Goal: Task Accomplishment & Management: Complete application form

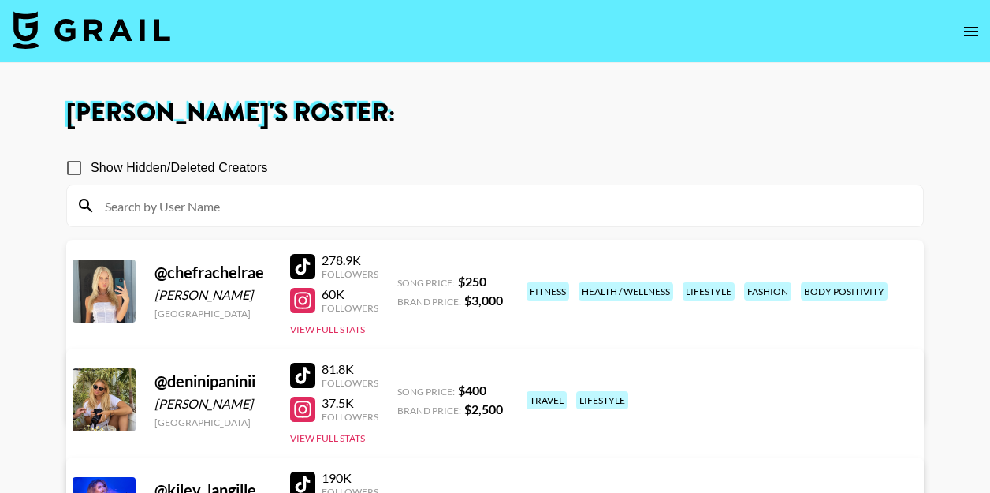
scroll to position [290, 0]
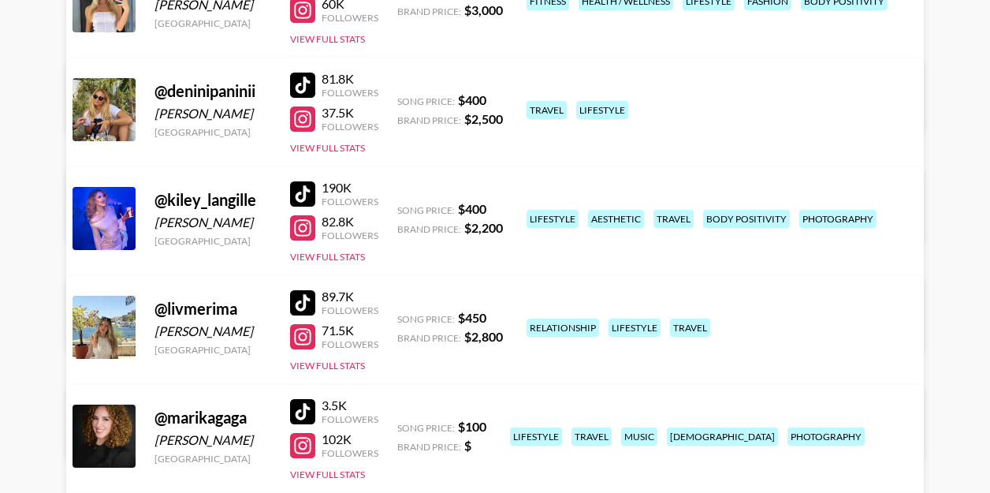
click at [299, 227] on div at bounding box center [302, 227] width 25 height 25
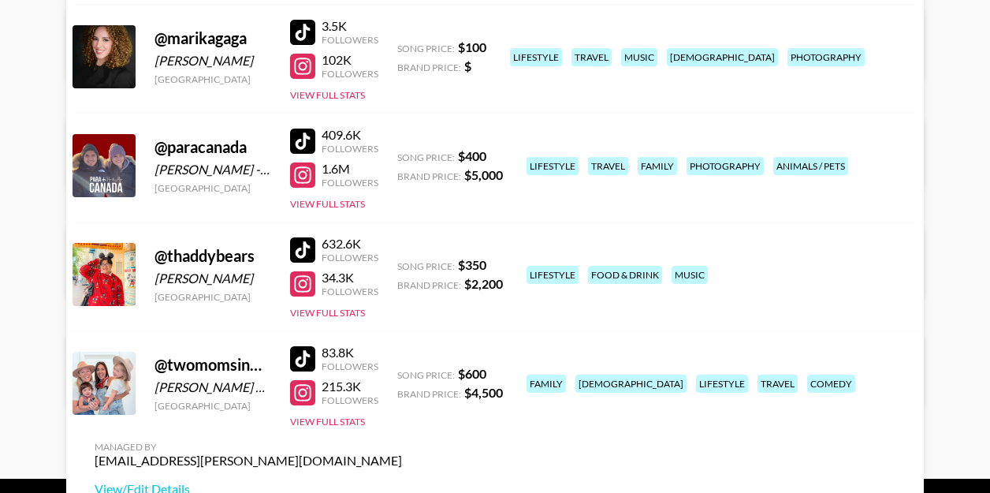
scroll to position [718, 0]
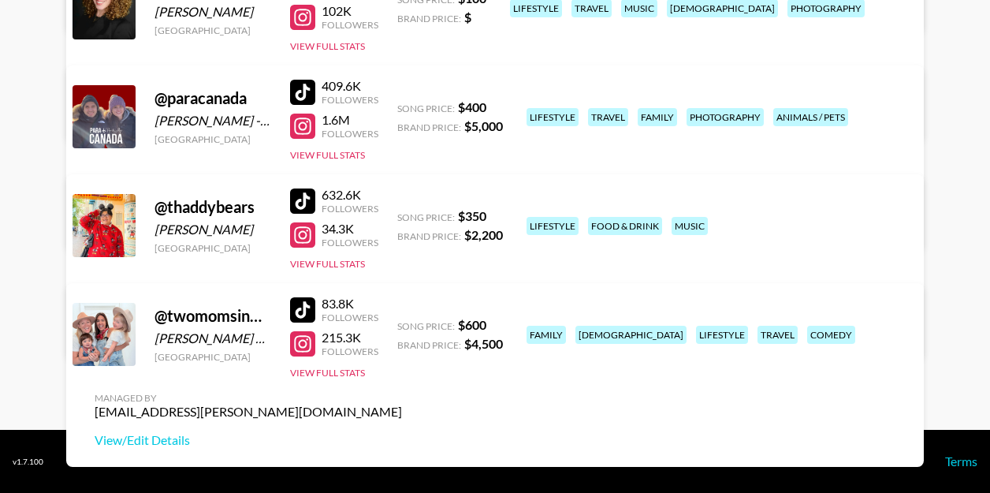
click at [304, 348] on div at bounding box center [302, 343] width 25 height 25
drag, startPoint x: 469, startPoint y: 345, endPoint x: 503, endPoint y: 343, distance: 34.0
click at [503, 343] on div "@ twomomsinmotion Alejandra Castellanos & Morgan Sinclair Canada 83.8K Follower…" at bounding box center [494, 375] width 857 height 184
copy strong "4,500"
click at [301, 348] on div at bounding box center [302, 343] width 25 height 25
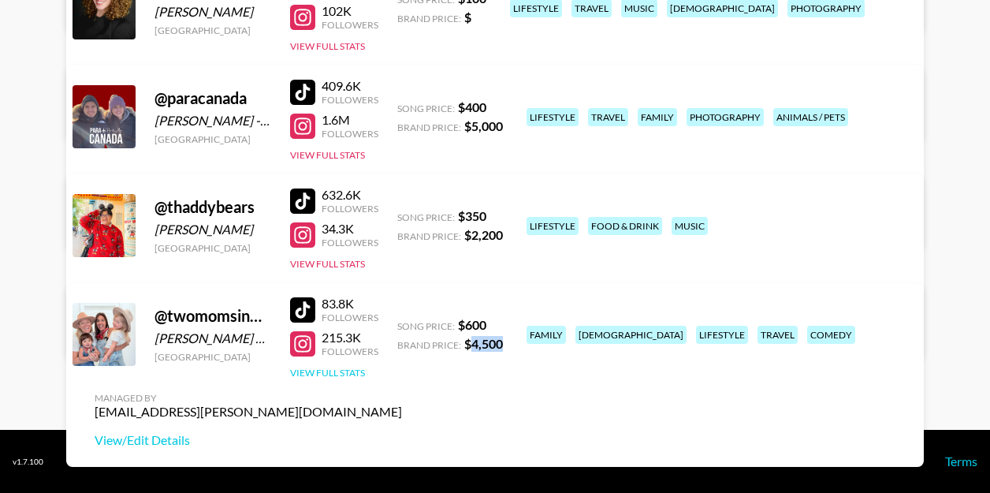
click at [323, 371] on button "View Full Stats" at bounding box center [327, 372] width 75 height 12
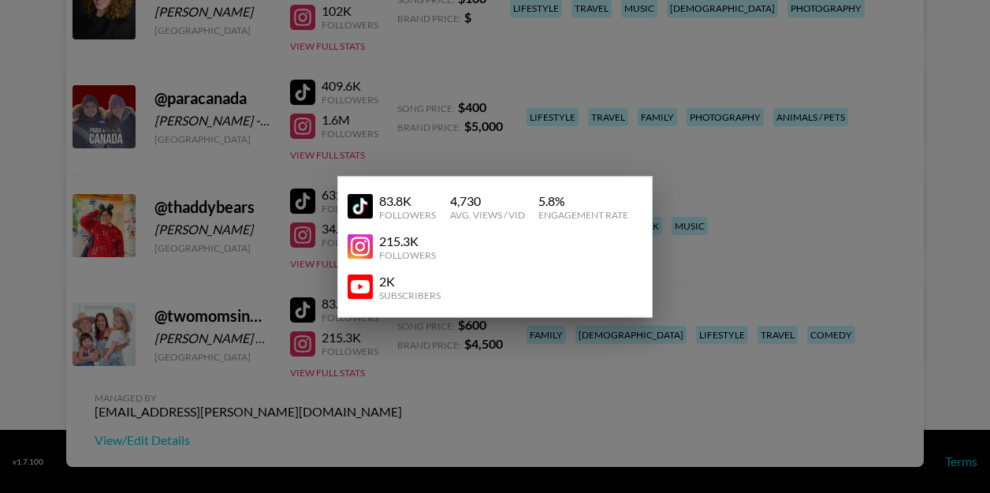
click at [354, 415] on div at bounding box center [495, 246] width 990 height 493
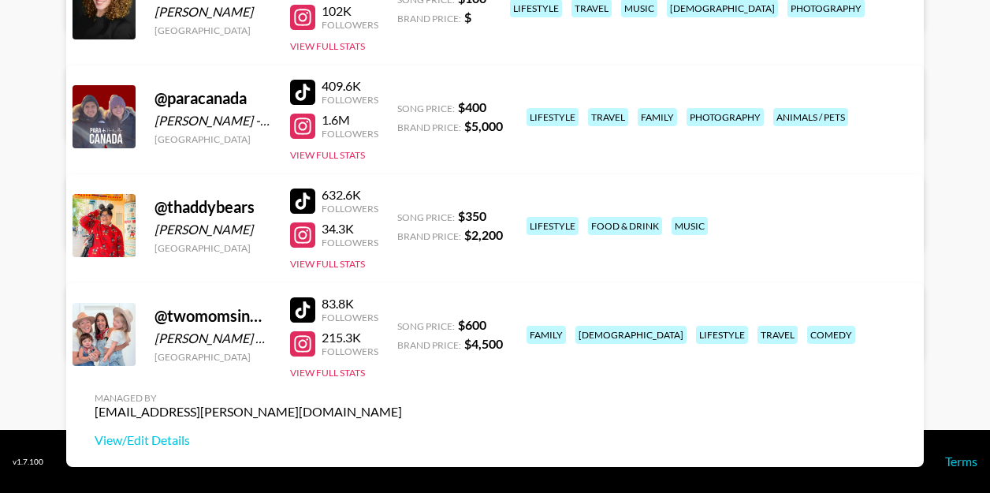
click at [302, 320] on div at bounding box center [302, 309] width 25 height 25
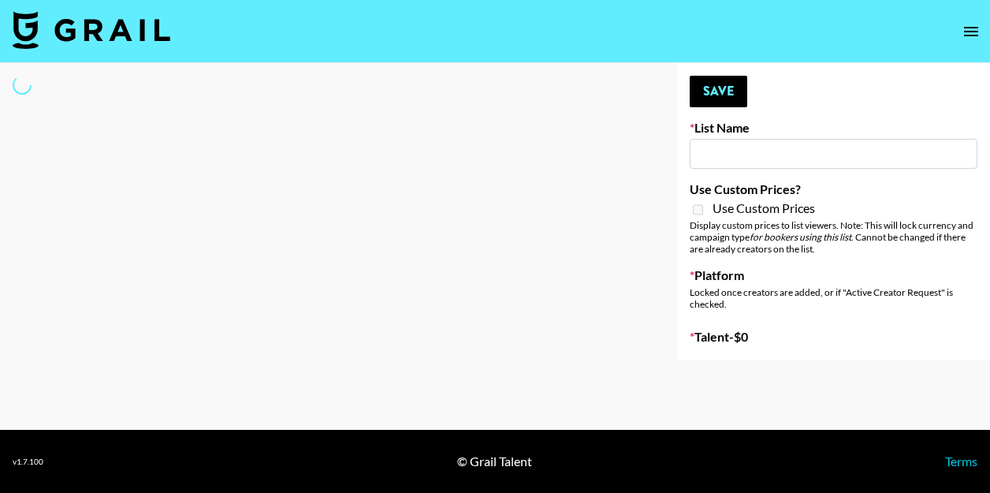
click at [700, 154] on input at bounding box center [834, 154] width 288 height 30
click at [390, 132] on div at bounding box center [326, 211] width 652 height 297
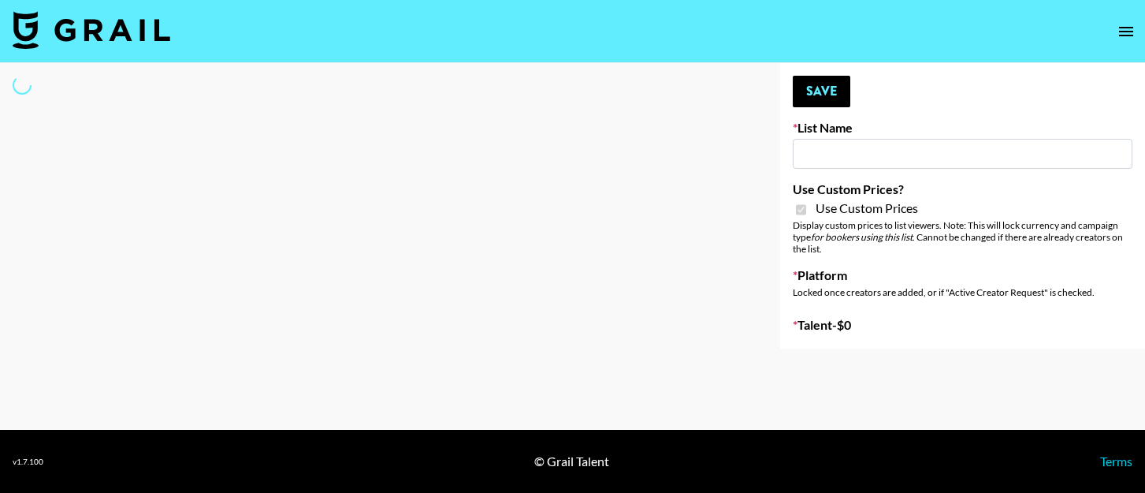
type input "Redence Beauty"
checkbox input "true"
select select "Brand"
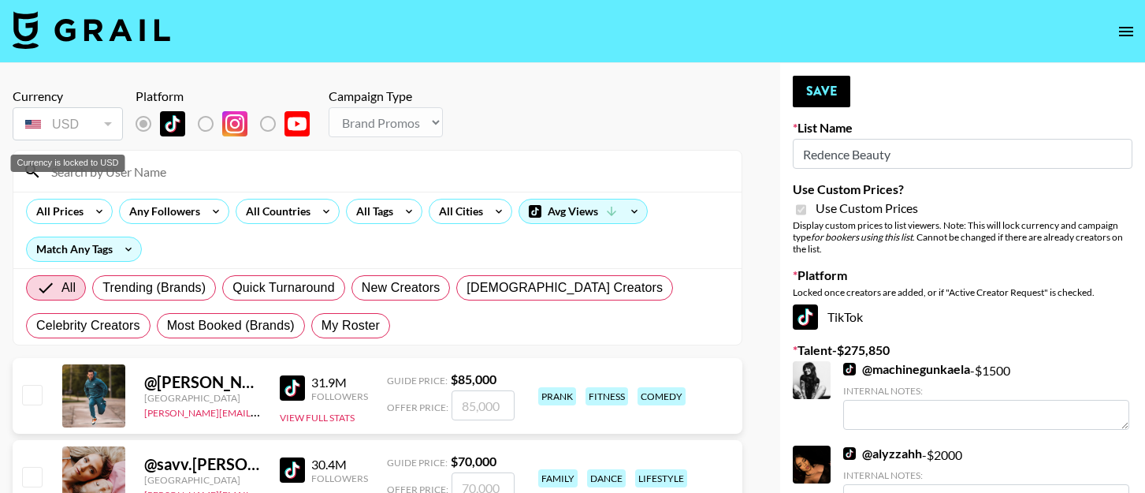
click at [117, 169] on div "Currency is locked to USD" at bounding box center [68, 162] width 114 height 17
click at [184, 178] on input at bounding box center [387, 170] width 690 height 25
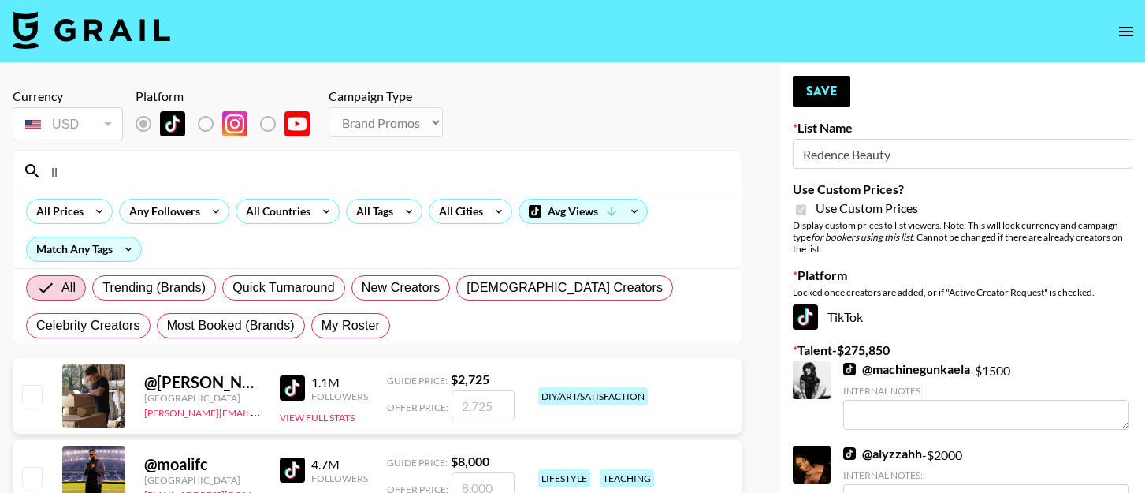
type input "l"
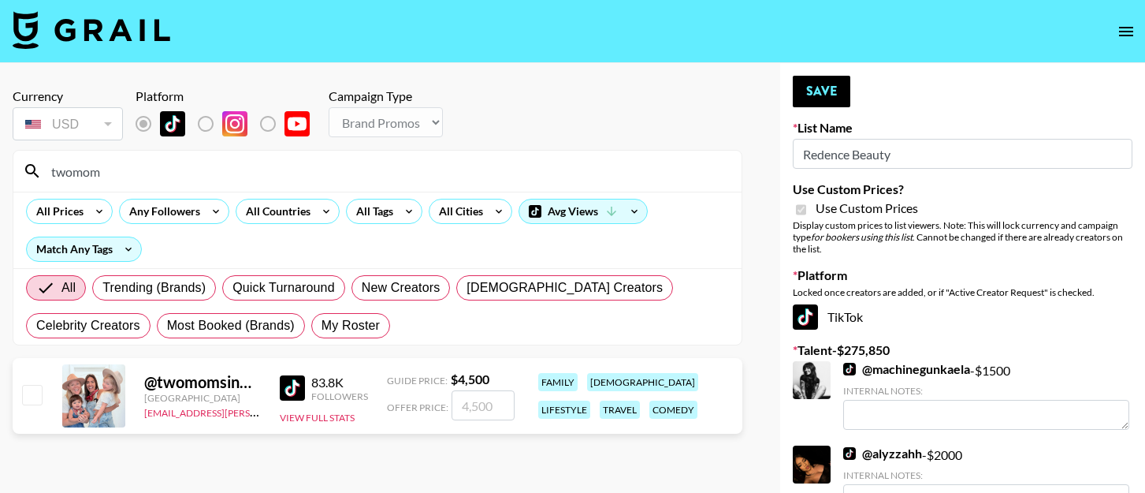
type input "twomom"
click at [37, 401] on input "checkbox" at bounding box center [31, 394] width 19 height 19
checkbox input "true"
drag, startPoint x: 501, startPoint y: 408, endPoint x: 427, endPoint y: 397, distance: 74.9
click at [427, 397] on div "Offer Price: 4500" at bounding box center [451, 405] width 128 height 30
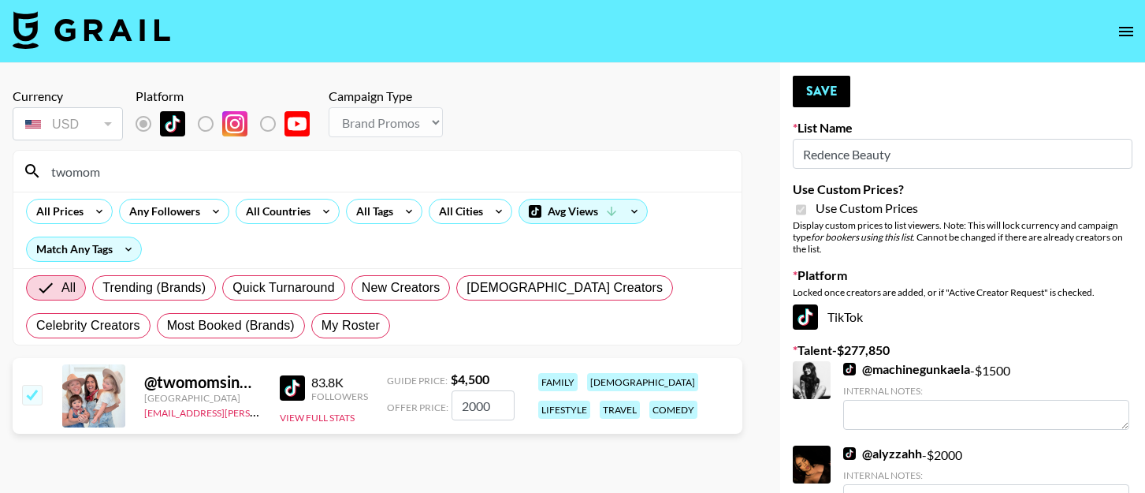
type input "2000"
click at [727, 206] on div "All Prices Any Followers All Countries All Tags All Cities Avg Views Match Any …" at bounding box center [377, 230] width 728 height 76
click at [817, 88] on button "Save" at bounding box center [822, 92] width 58 height 32
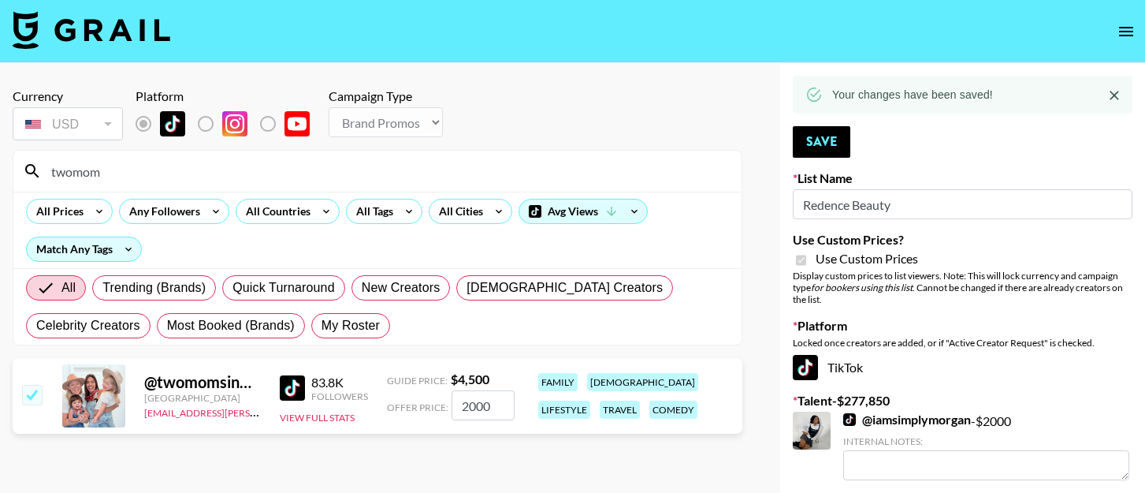
drag, startPoint x: 128, startPoint y: 170, endPoint x: 29, endPoint y: 162, distance: 99.7
click at [29, 162] on div "twomom" at bounding box center [377, 171] width 728 height 41
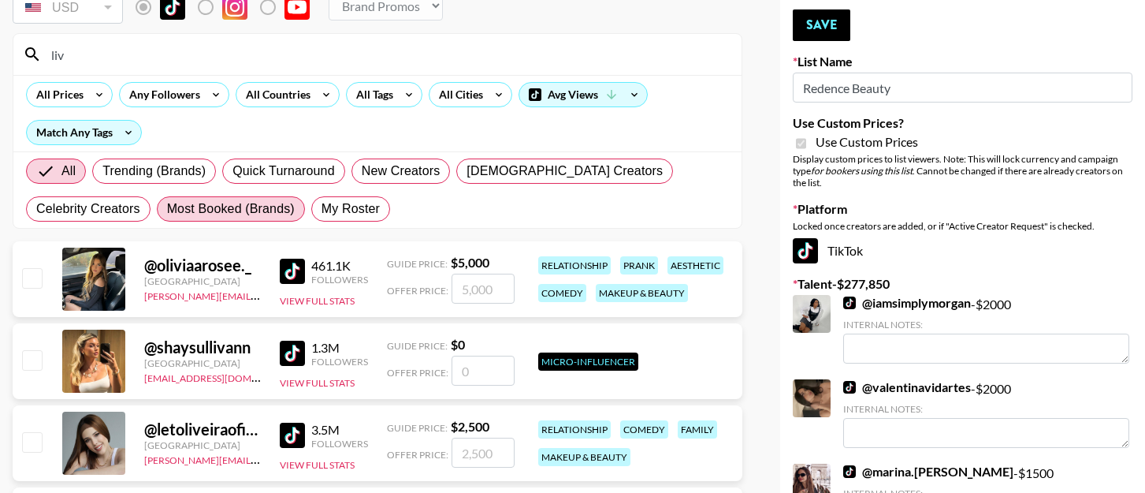
scroll to position [120, 0]
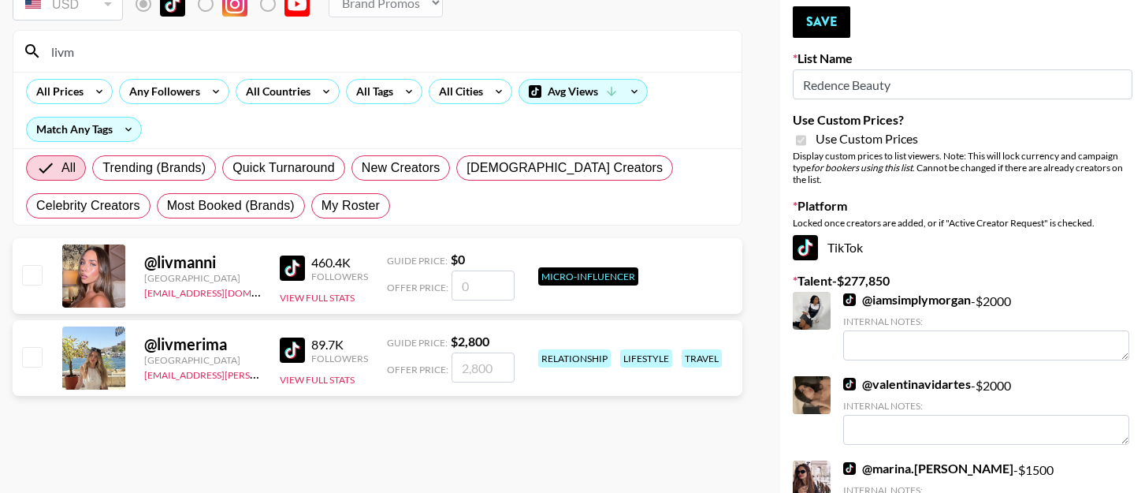
type input "livm"
click at [31, 359] on input "checkbox" at bounding box center [31, 356] width 19 height 19
checkbox input "true"
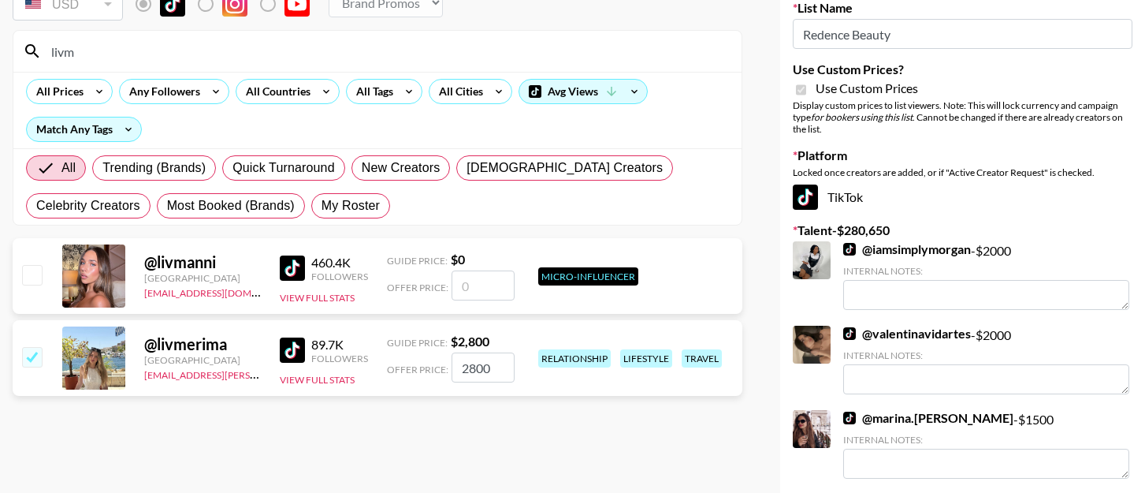
drag, startPoint x: 501, startPoint y: 374, endPoint x: 435, endPoint y: 369, distance: 66.4
click at [435, 369] on div "Offer Price: 2800" at bounding box center [451, 367] width 128 height 30
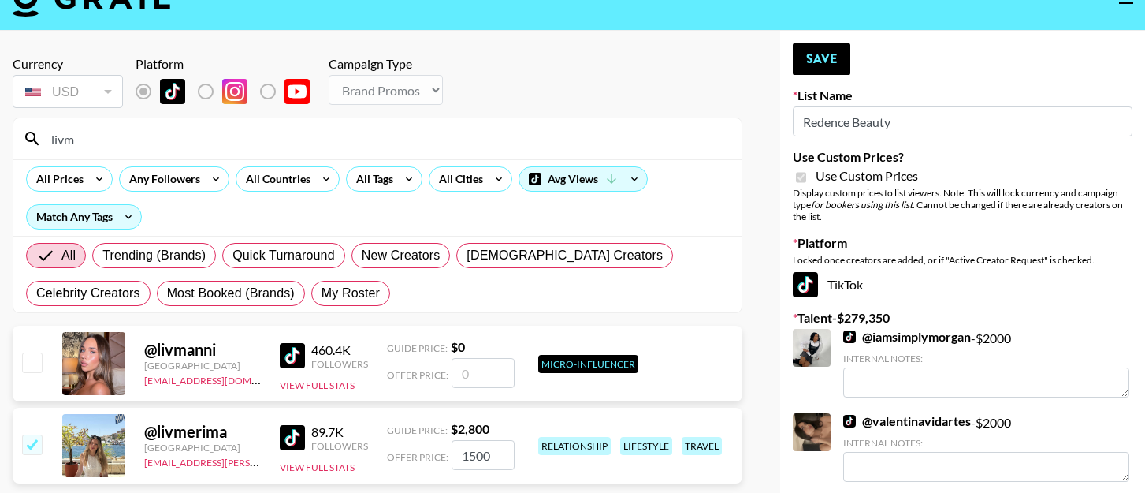
scroll to position [0, 0]
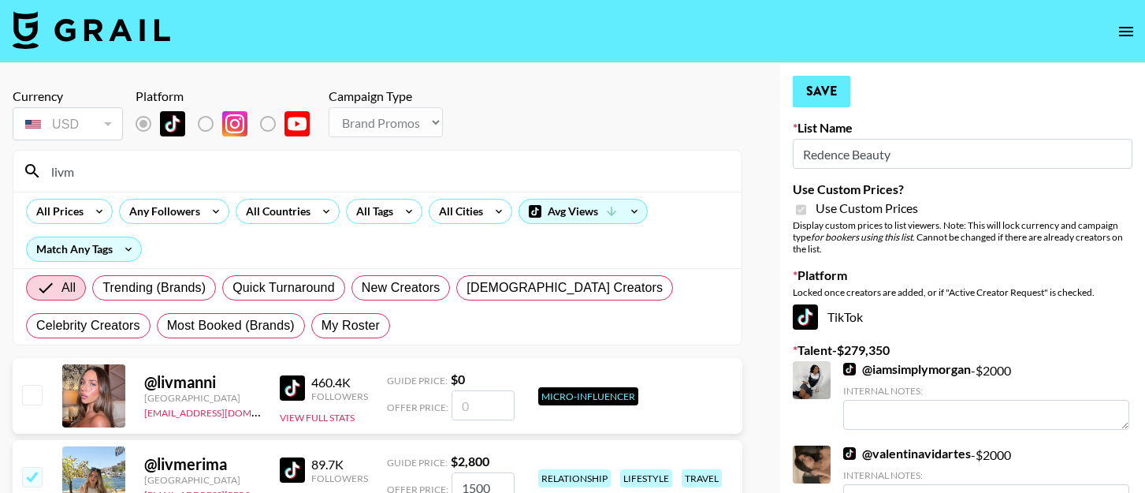
type input "1500"
click at [809, 91] on button "Save" at bounding box center [822, 92] width 58 height 32
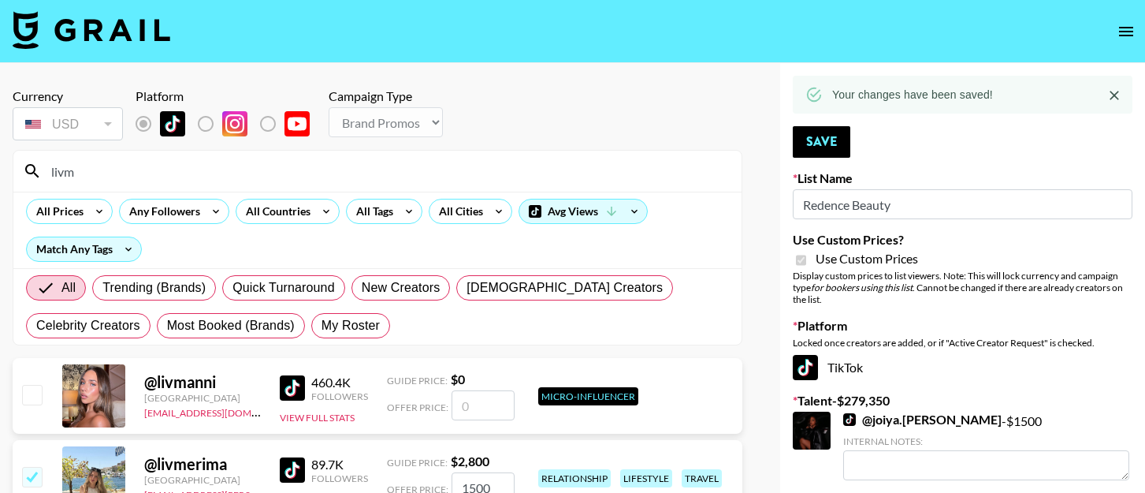
drag, startPoint x: 91, startPoint y: 174, endPoint x: 16, endPoint y: 174, distance: 74.9
click at [16, 174] on div "livm" at bounding box center [377, 171] width 728 height 41
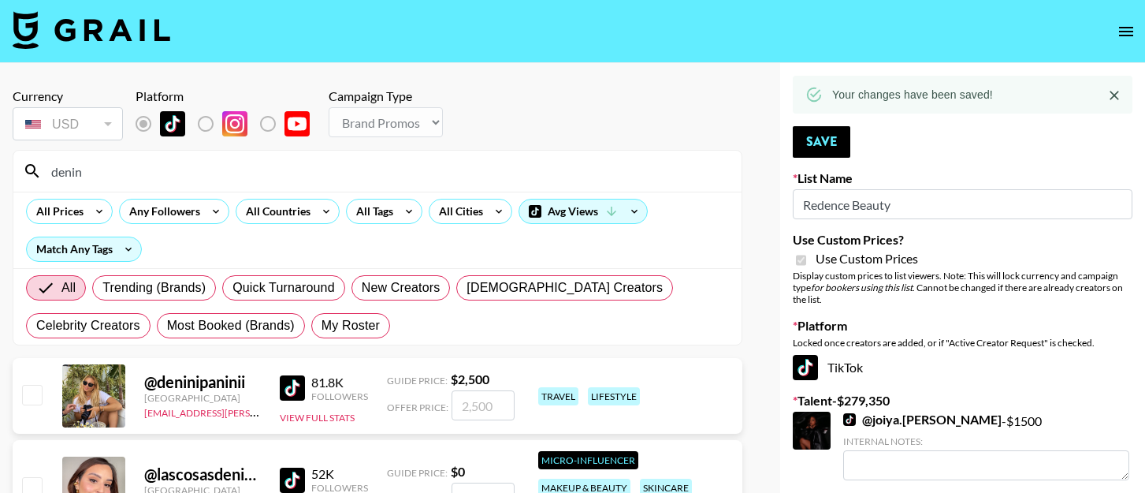
type input "denin"
click at [26, 394] on input "checkbox" at bounding box center [31, 394] width 19 height 19
checkbox input "true"
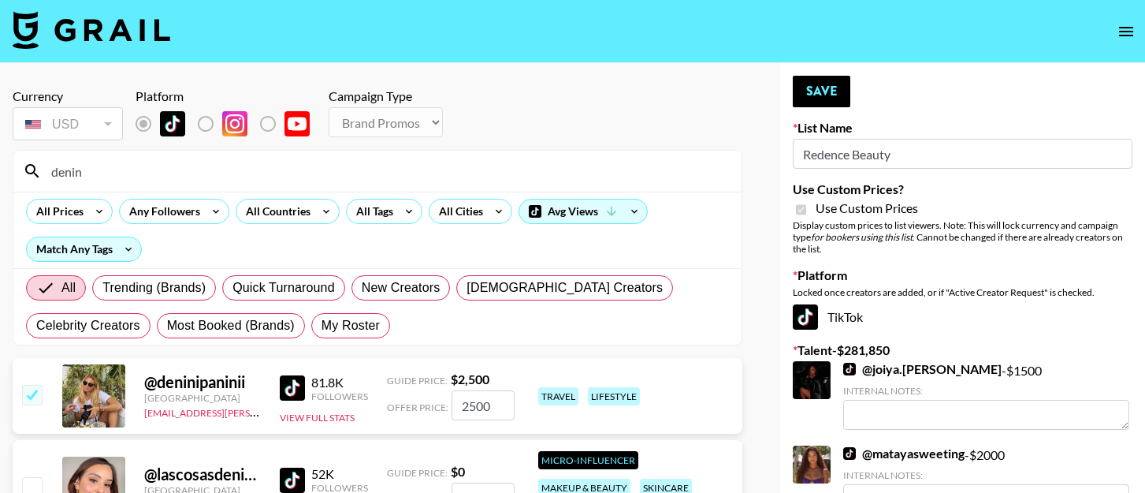
drag, startPoint x: 512, startPoint y: 411, endPoint x: 452, endPoint y: 404, distance: 61.0
click at [452, 404] on input "2500" at bounding box center [483, 405] width 63 height 30
type input "2000"
click at [810, 86] on button "Save" at bounding box center [822, 92] width 58 height 32
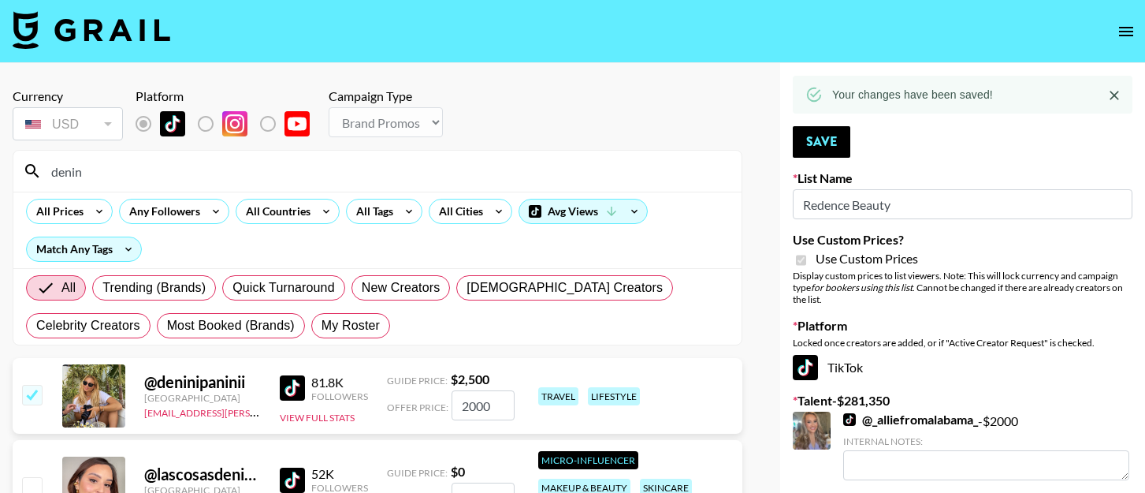
drag, startPoint x: 151, startPoint y: 180, endPoint x: 24, endPoint y: 169, distance: 127.3
click at [24, 169] on div "denin" at bounding box center [377, 171] width 728 height 41
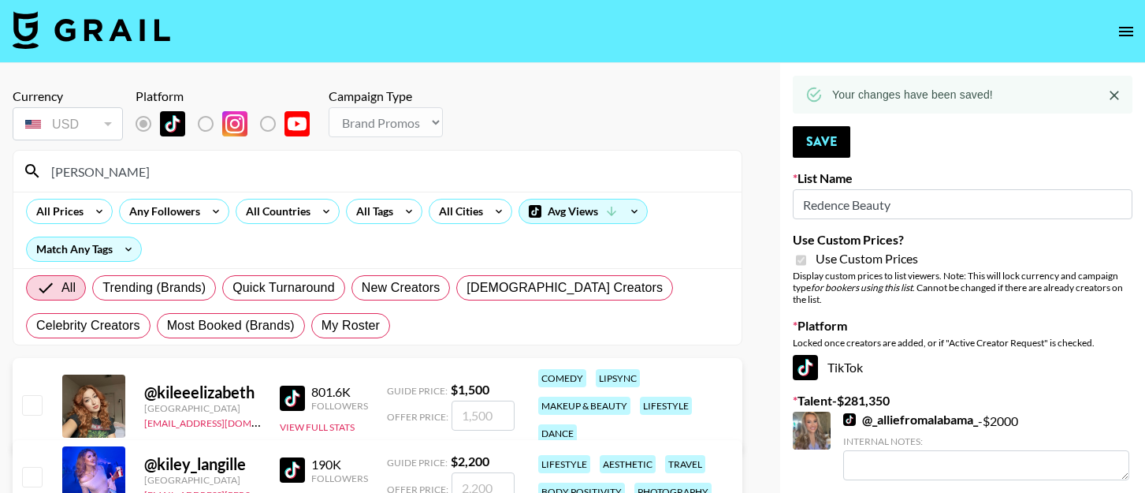
type input "[PERSON_NAME]"
click at [35, 472] on input "checkbox" at bounding box center [31, 476] width 19 height 19
checkbox input "true"
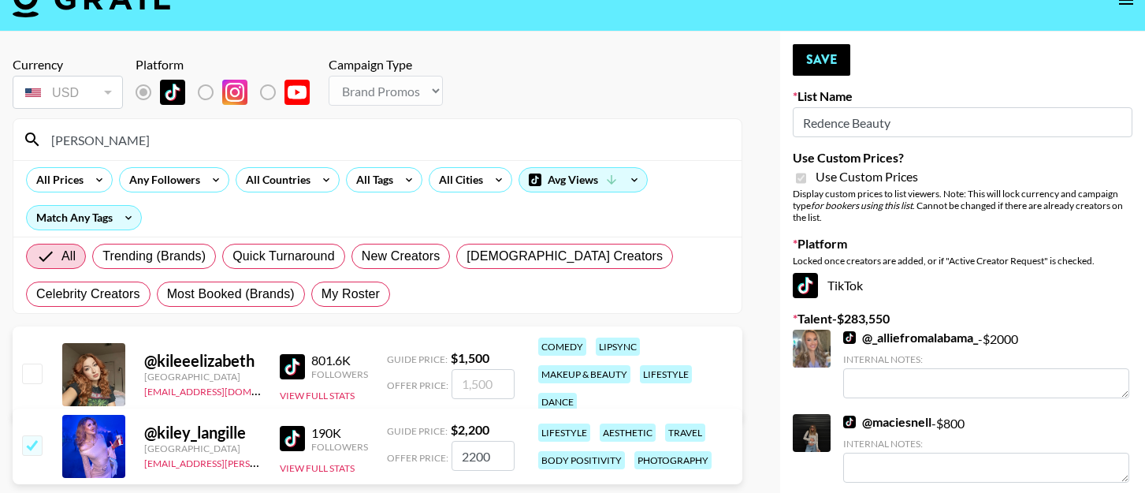
scroll to position [83, 0]
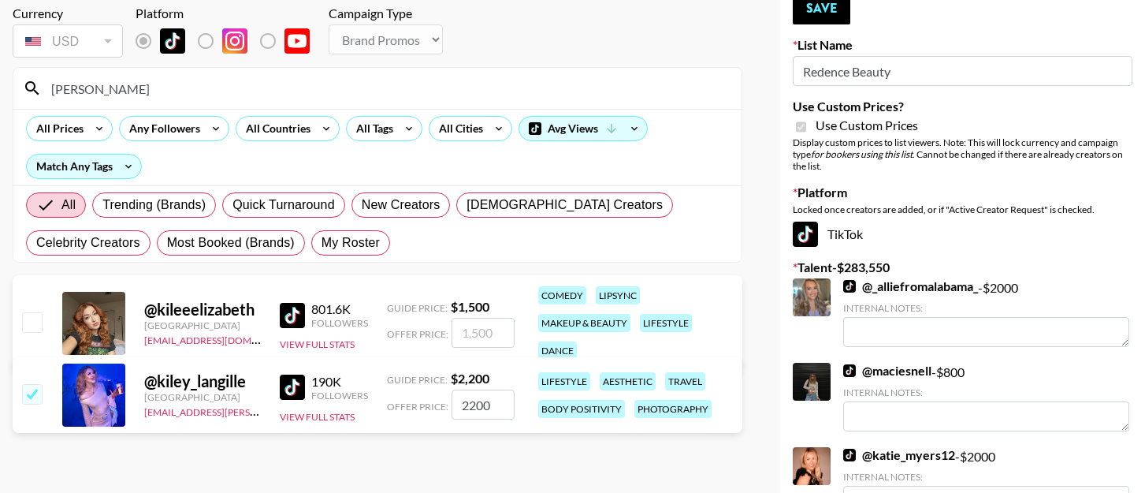
drag, startPoint x: 494, startPoint y: 398, endPoint x: 424, endPoint y: 398, distance: 70.1
click at [424, 398] on div "Offer Price: 2200" at bounding box center [451, 404] width 128 height 30
type input "1000"
click at [821, 24] on button "Save" at bounding box center [822, 9] width 58 height 32
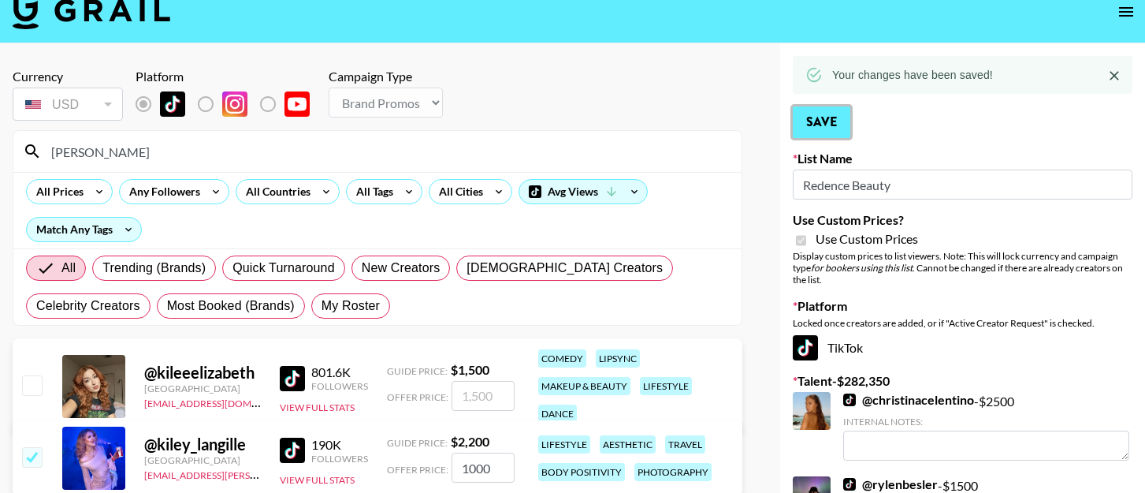
scroll to position [0, 0]
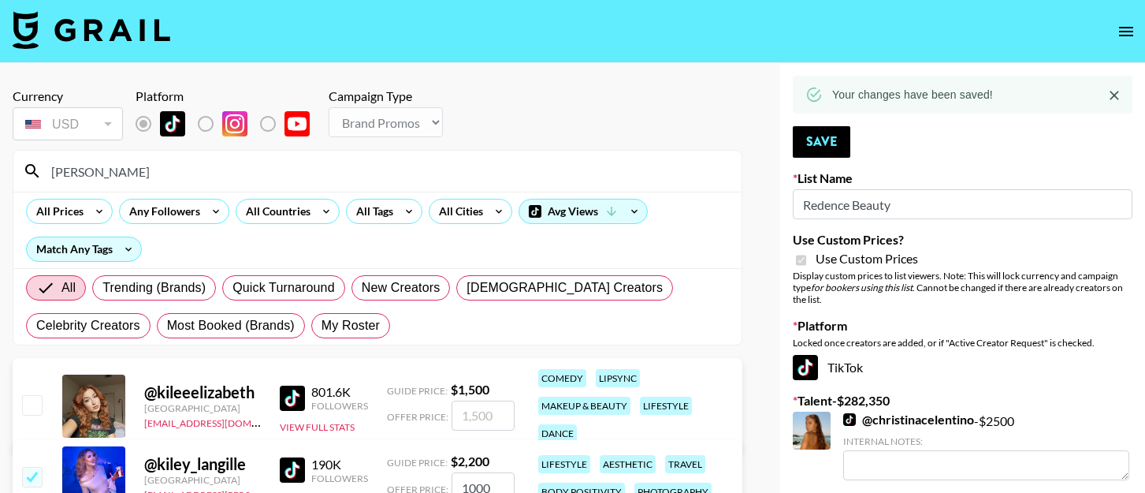
drag, startPoint x: 120, startPoint y: 165, endPoint x: 9, endPoint y: 165, distance: 111.1
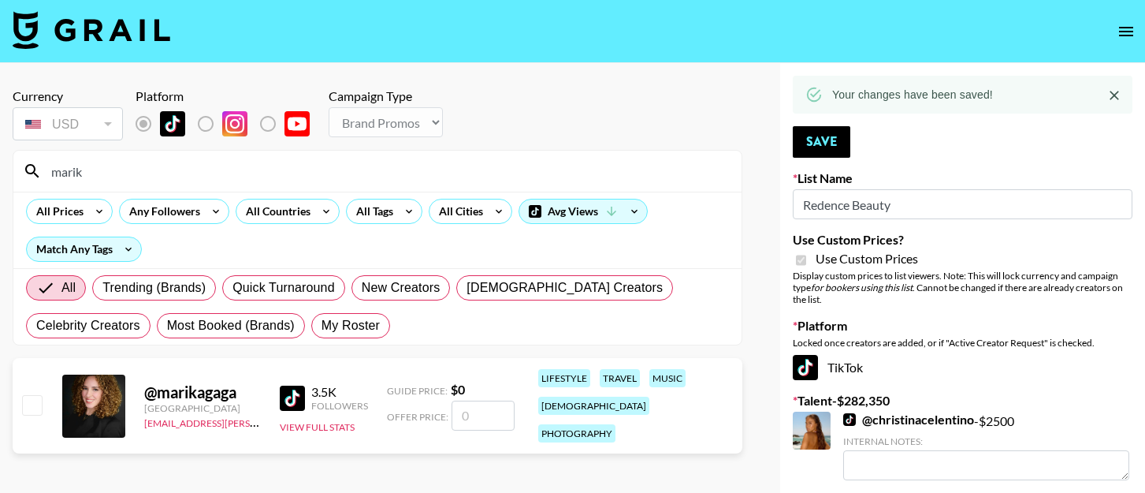
type input "marik"
click at [24, 395] on input "checkbox" at bounding box center [31, 404] width 19 height 19
checkbox input "false"
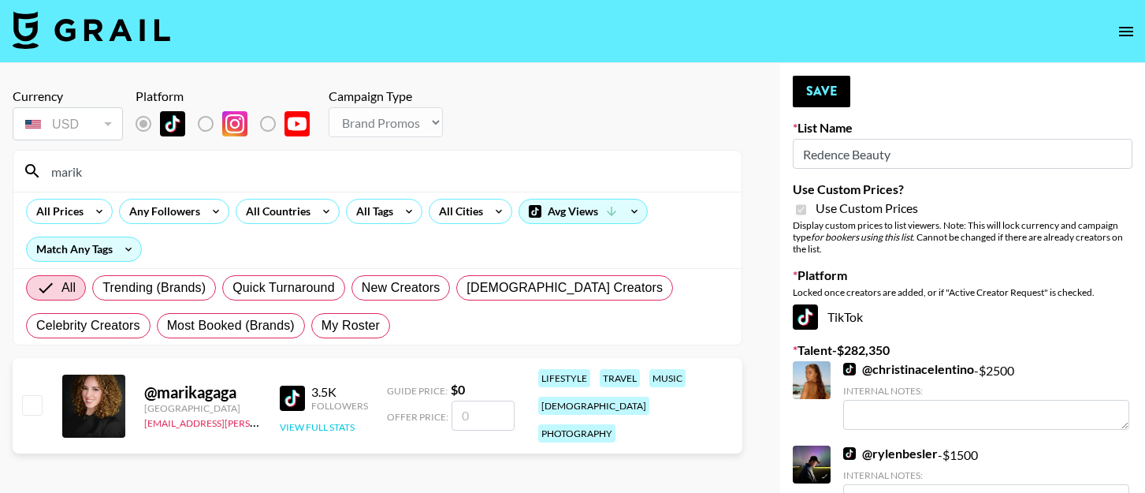
click at [331, 421] on button "View Full Stats" at bounding box center [317, 427] width 75 height 12
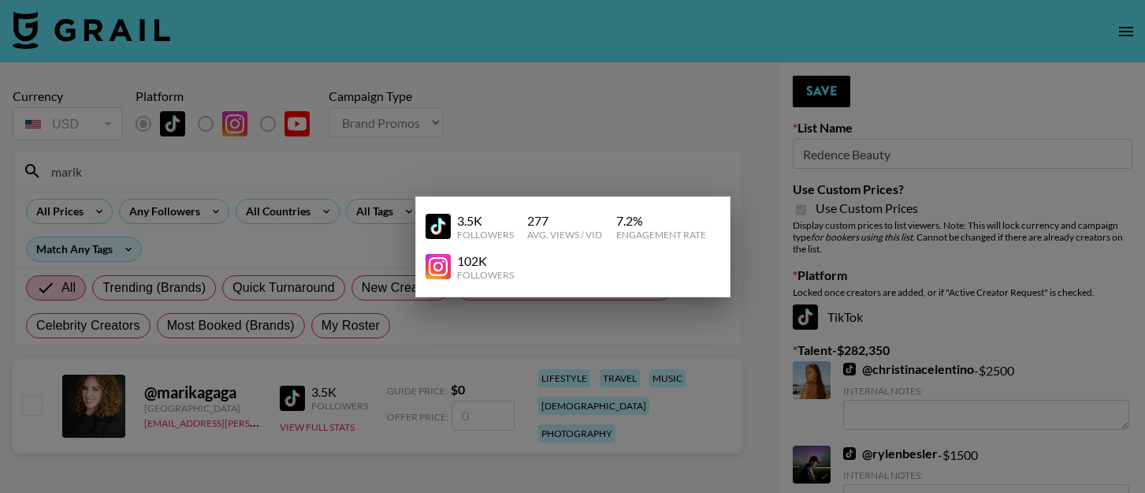
click at [407, 417] on div at bounding box center [572, 246] width 1145 height 493
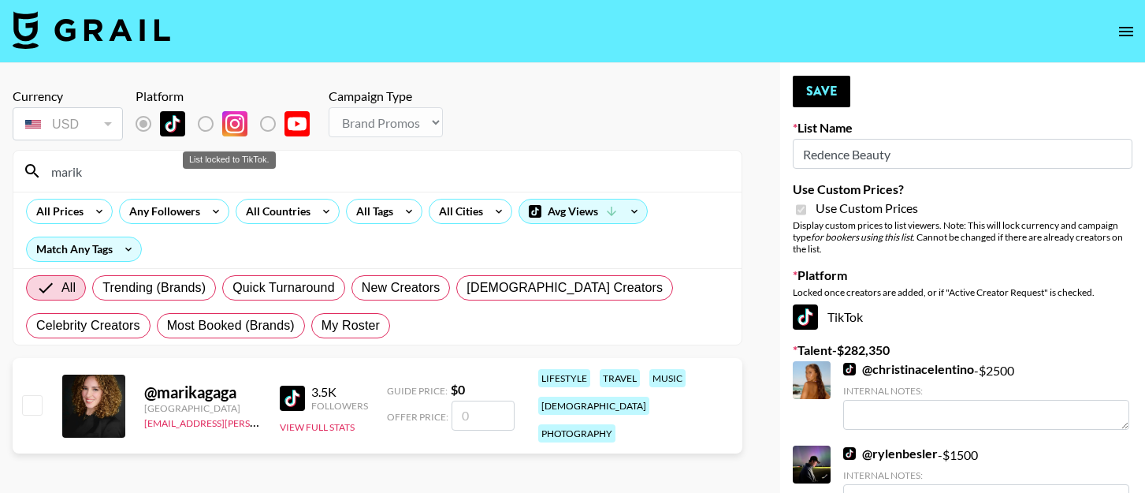
click at [206, 123] on label "List locked to TikTok." at bounding box center [218, 123] width 58 height 33
drag, startPoint x: 101, startPoint y: 170, endPoint x: 28, endPoint y: 165, distance: 73.5
click at [28, 166] on div "marik" at bounding box center [377, 171] width 728 height 41
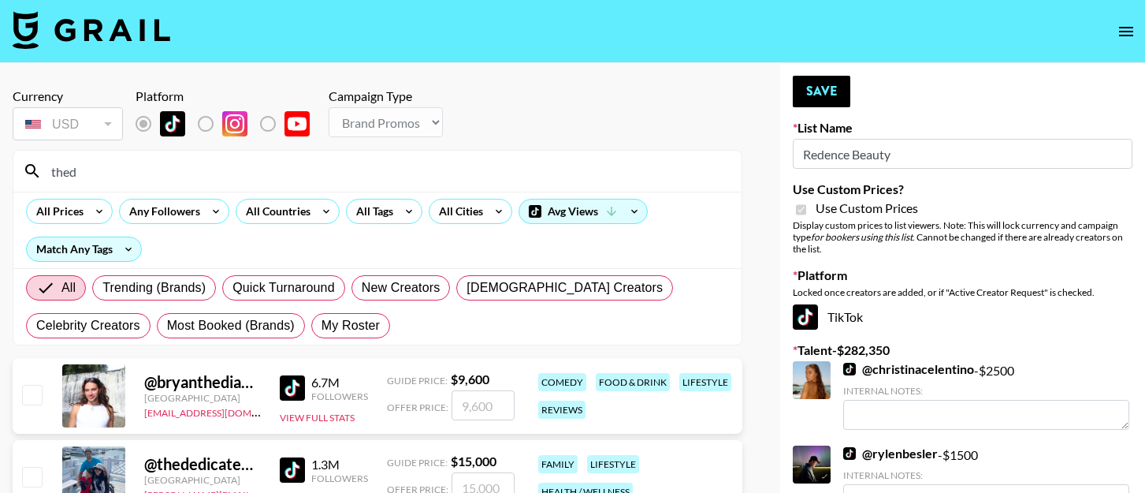
type input "the"
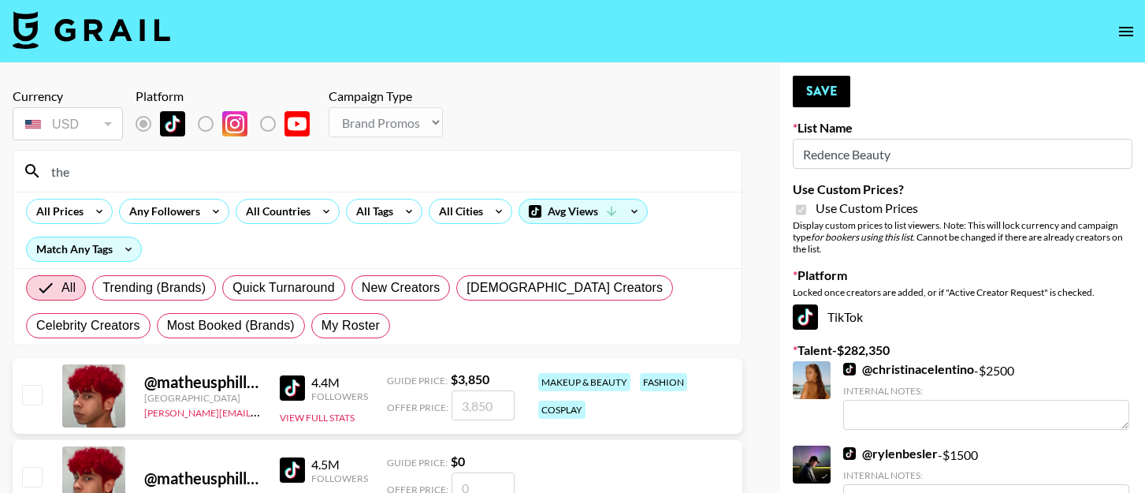
drag, startPoint x: 84, startPoint y: 166, endPoint x: 6, endPoint y: 155, distance: 78.0
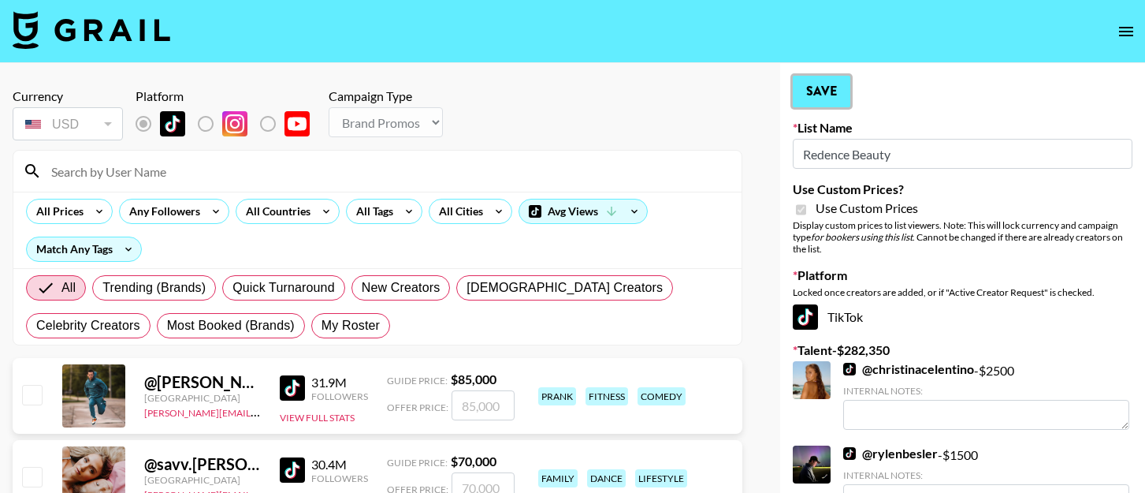
click at [817, 99] on button "Save" at bounding box center [822, 92] width 58 height 32
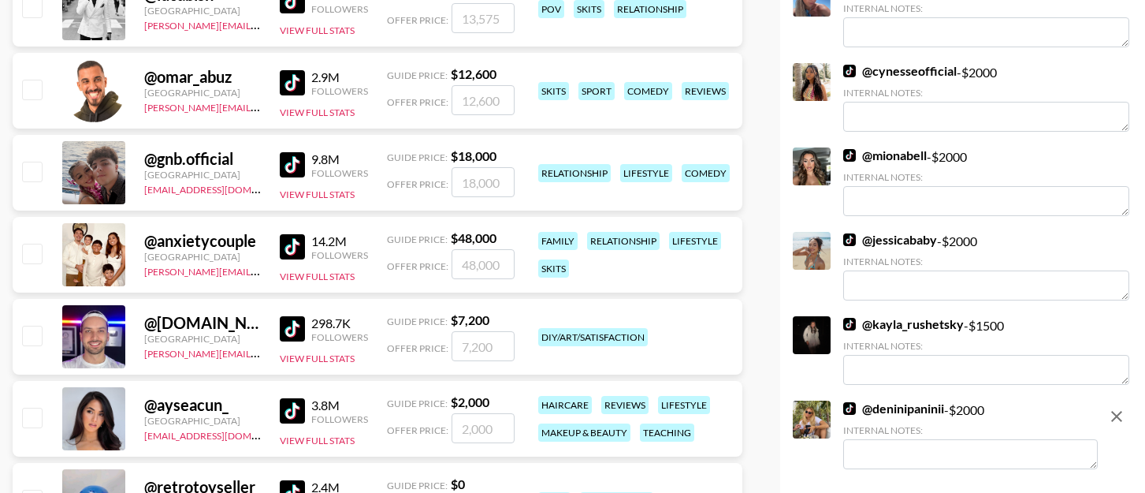
scroll to position [14030, 0]
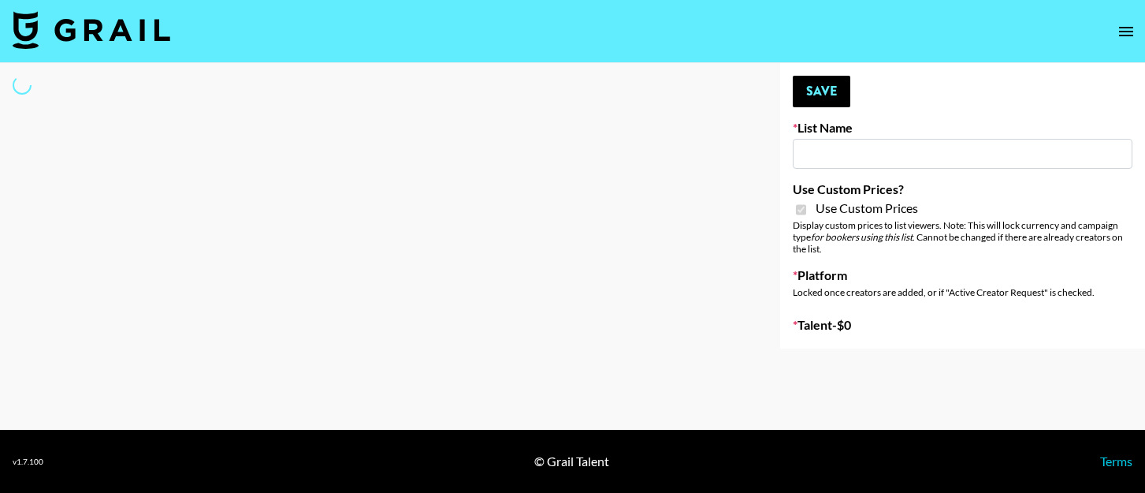
type input "Dime Beauty"
checkbox input "true"
select select "Brand"
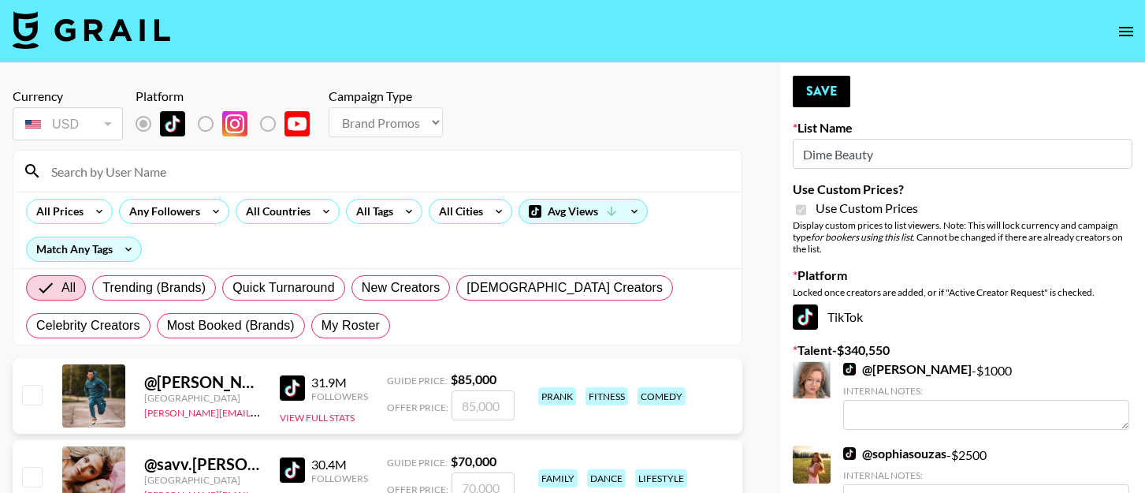
click at [142, 174] on input at bounding box center [387, 170] width 690 height 25
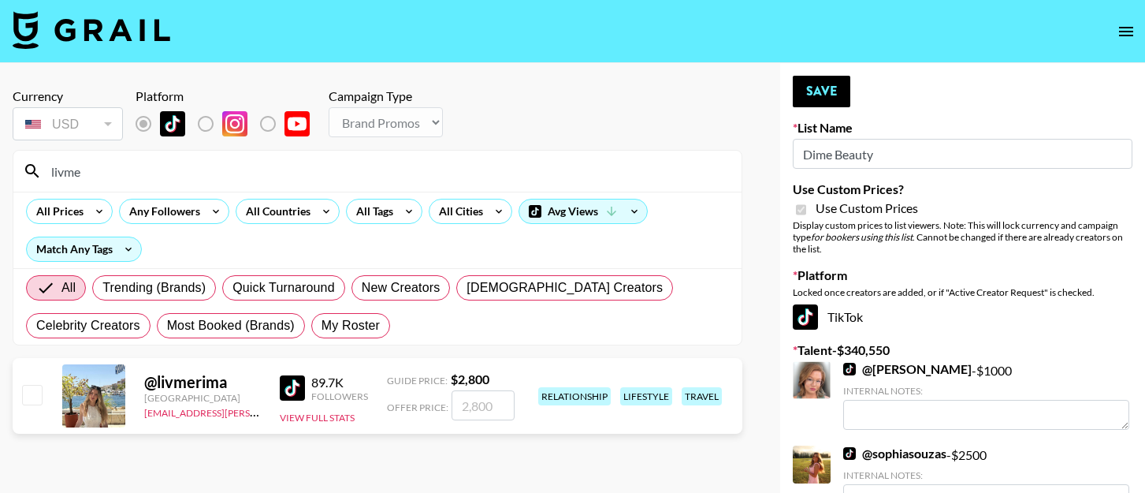
type input "livme"
click at [28, 396] on input "checkbox" at bounding box center [31, 394] width 19 height 19
checkbox input "true"
drag, startPoint x: 500, startPoint y: 407, endPoint x: 425, endPoint y: 404, distance: 74.9
click at [425, 405] on div "Offer Price: 2800" at bounding box center [451, 405] width 128 height 30
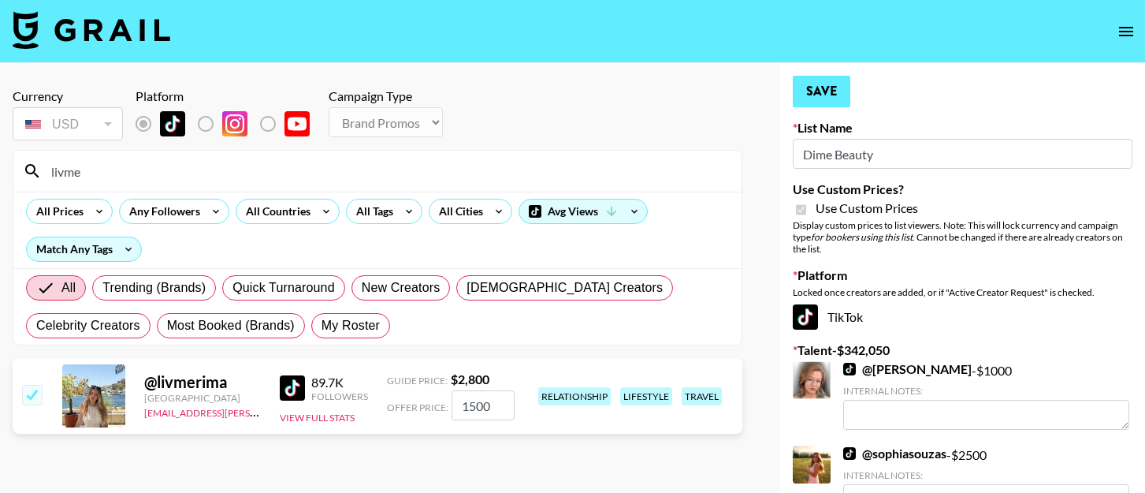
type input "1500"
click at [841, 89] on button "Save" at bounding box center [822, 92] width 58 height 32
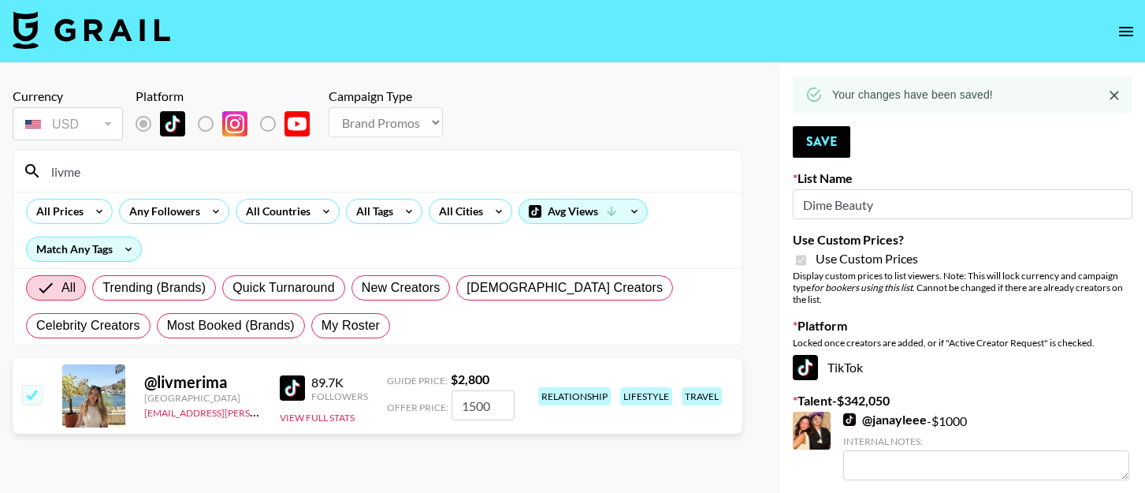
drag, startPoint x: 141, startPoint y: 179, endPoint x: -1, endPoint y: 161, distance: 143.0
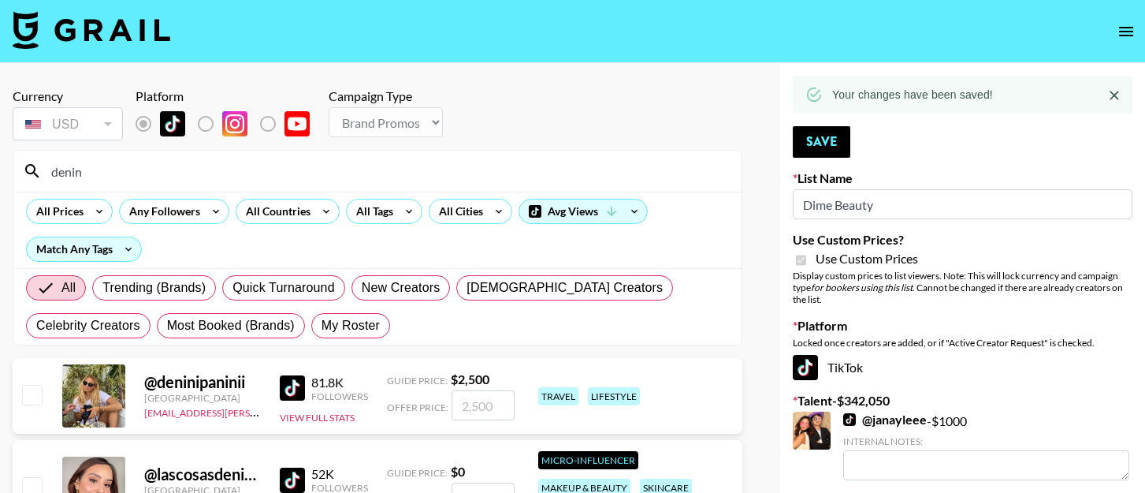
type input "denin"
click at [36, 400] on input "checkbox" at bounding box center [31, 394] width 19 height 19
checkbox input "true"
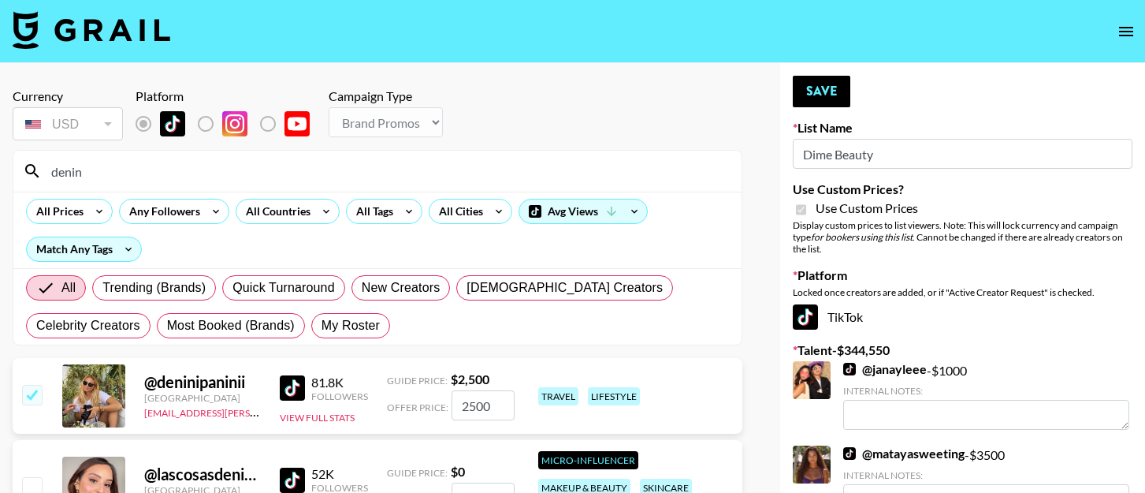
click at [465, 403] on input "2500" at bounding box center [483, 405] width 63 height 30
drag, startPoint x: 498, startPoint y: 406, endPoint x: 439, endPoint y: 404, distance: 59.1
click at [439, 404] on div "Offer Price: 2500" at bounding box center [451, 405] width 128 height 30
type input "2000"
click at [817, 81] on button "Save" at bounding box center [822, 92] width 58 height 32
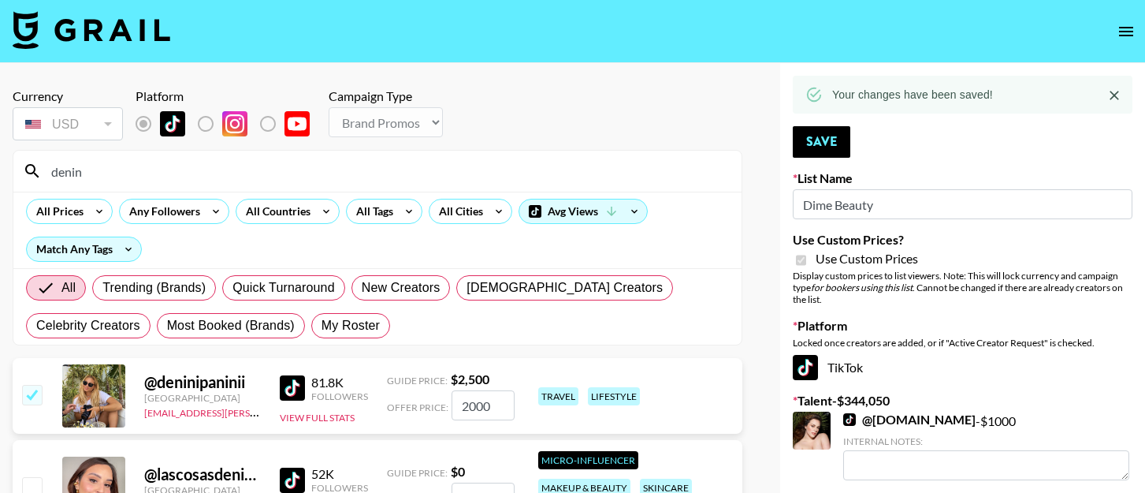
drag, startPoint x: 89, startPoint y: 173, endPoint x: 38, endPoint y: 172, distance: 51.3
click at [38, 172] on div "denin" at bounding box center [377, 171] width 728 height 41
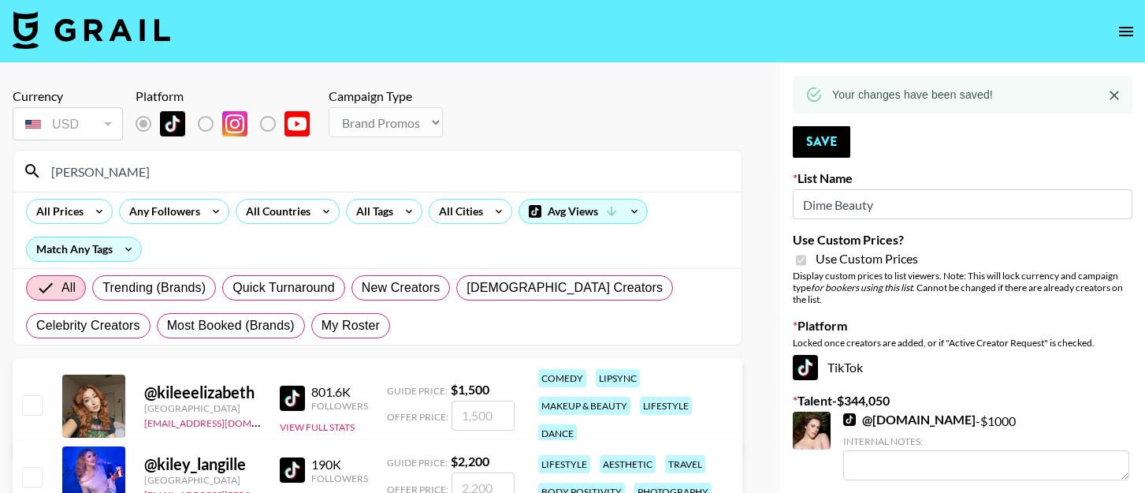
type input "[PERSON_NAME]"
click at [35, 470] on input "checkbox" at bounding box center [31, 476] width 19 height 19
checkbox input "true"
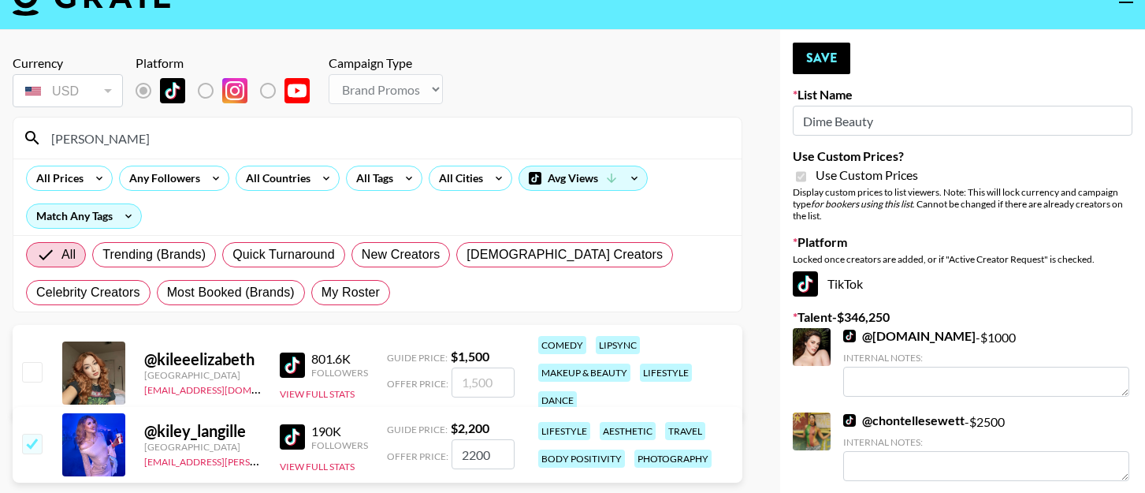
scroll to position [52, 0]
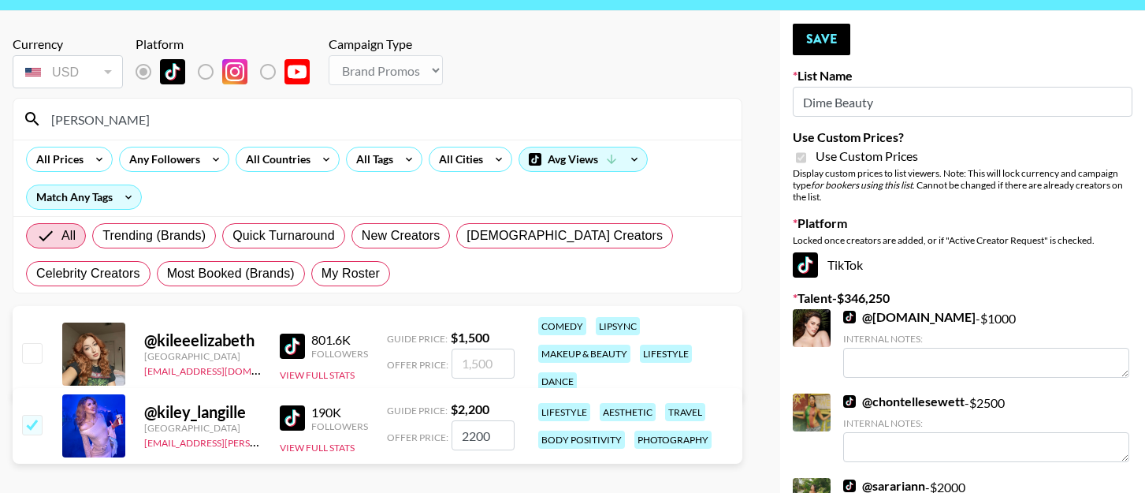
drag, startPoint x: 495, startPoint y: 433, endPoint x: 441, endPoint y: 433, distance: 54.4
click at [441, 433] on div "Offer Price: 2200" at bounding box center [451, 435] width 128 height 30
type input "1000"
click at [817, 38] on button "Save" at bounding box center [822, 40] width 58 height 32
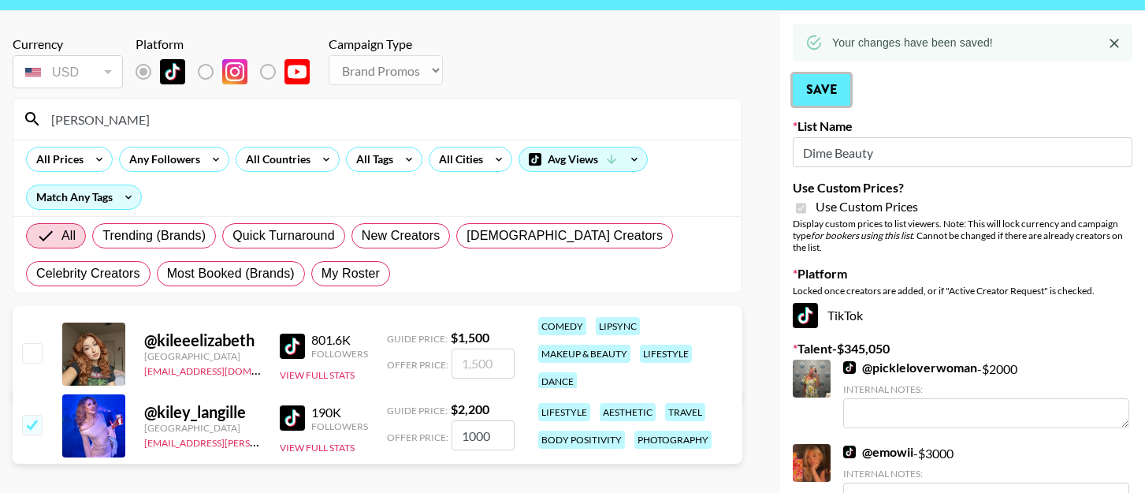
scroll to position [0, 0]
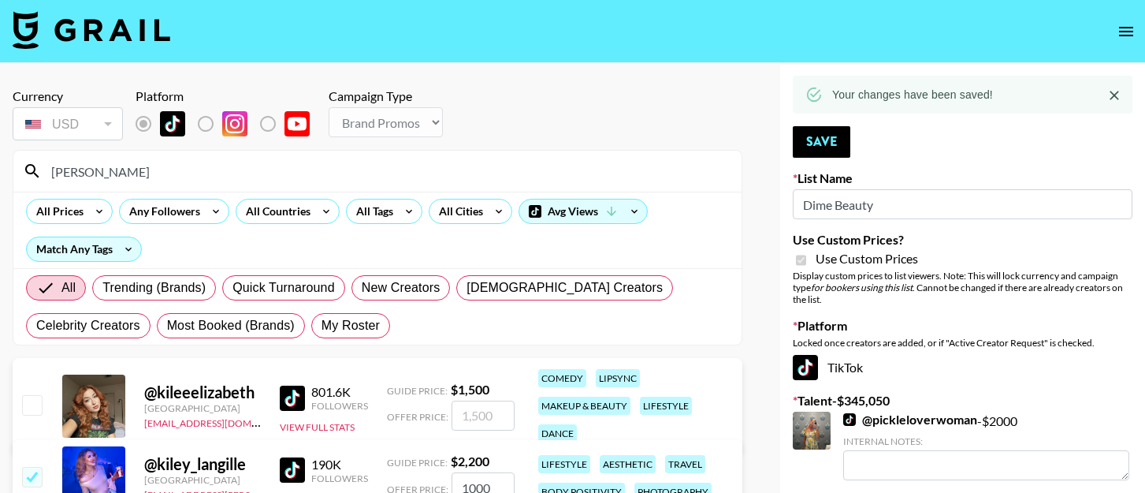
click at [185, 35] on nav at bounding box center [572, 31] width 1145 height 63
click at [161, 35] on img at bounding box center [92, 30] width 158 height 38
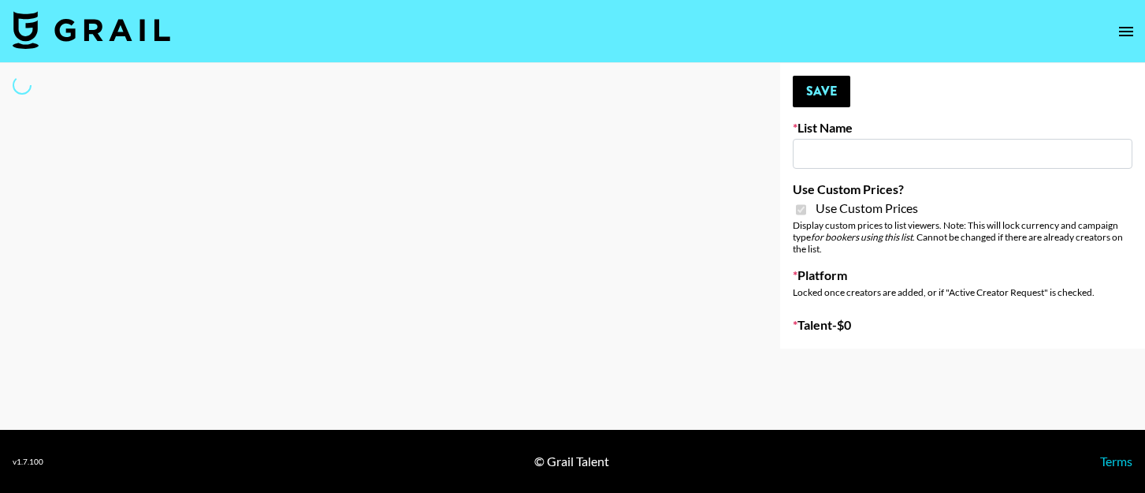
type input "[PERSON_NAME] ([DATE])"
checkbox input "true"
select select "Brand"
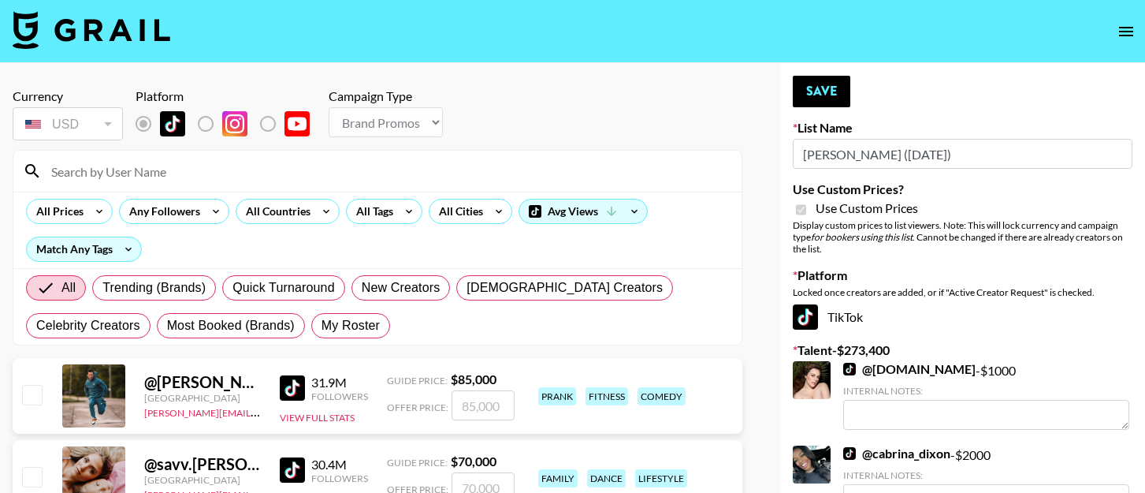
click at [640, 174] on input at bounding box center [387, 170] width 690 height 25
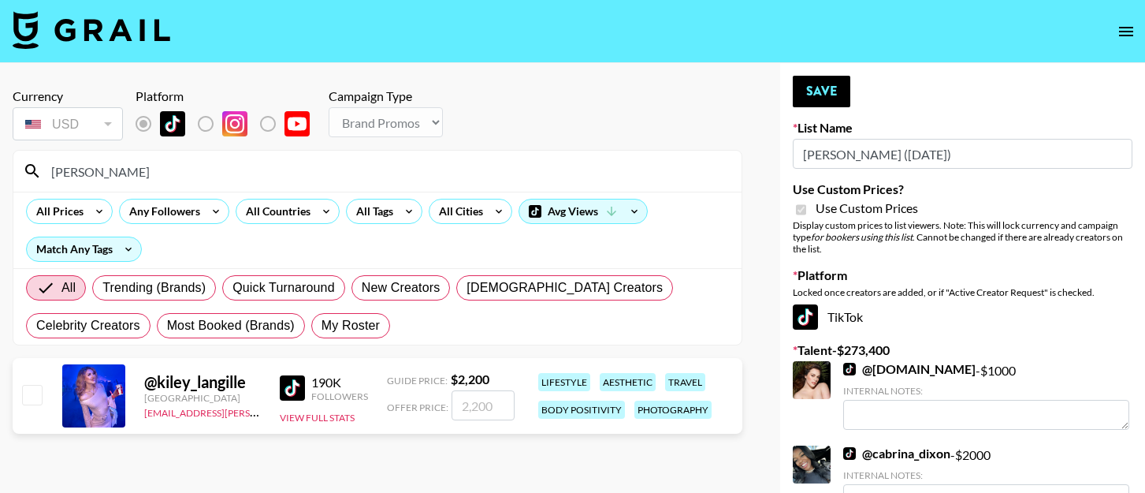
type input "[PERSON_NAME]"
click at [39, 388] on input "checkbox" at bounding box center [31, 394] width 19 height 19
checkbox input "true"
drag, startPoint x: 505, startPoint y: 397, endPoint x: 446, endPoint y: 345, distance: 78.7
click at [424, 399] on div "Offer Price: 2200" at bounding box center [451, 405] width 128 height 30
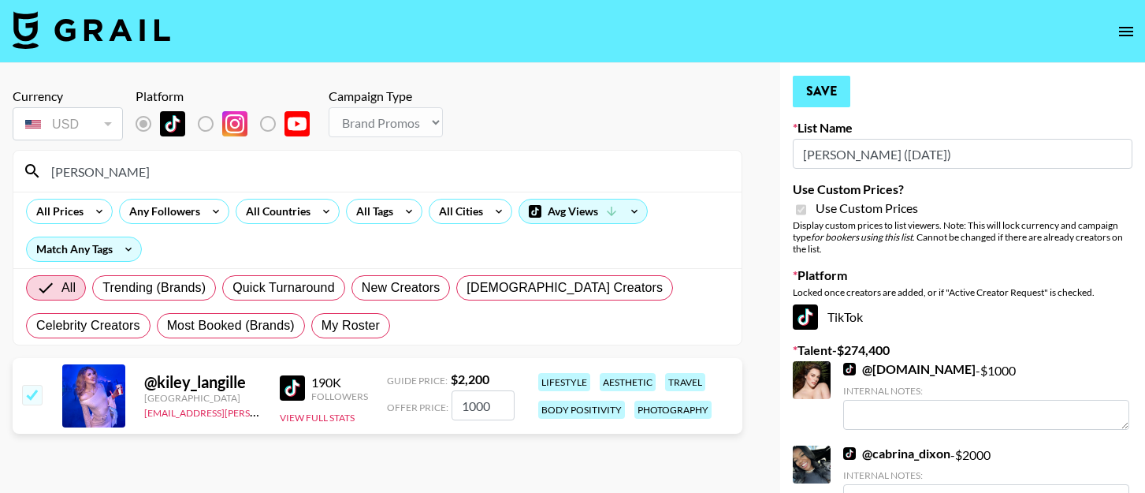
type input "1000"
click at [820, 91] on button "Save" at bounding box center [822, 92] width 58 height 32
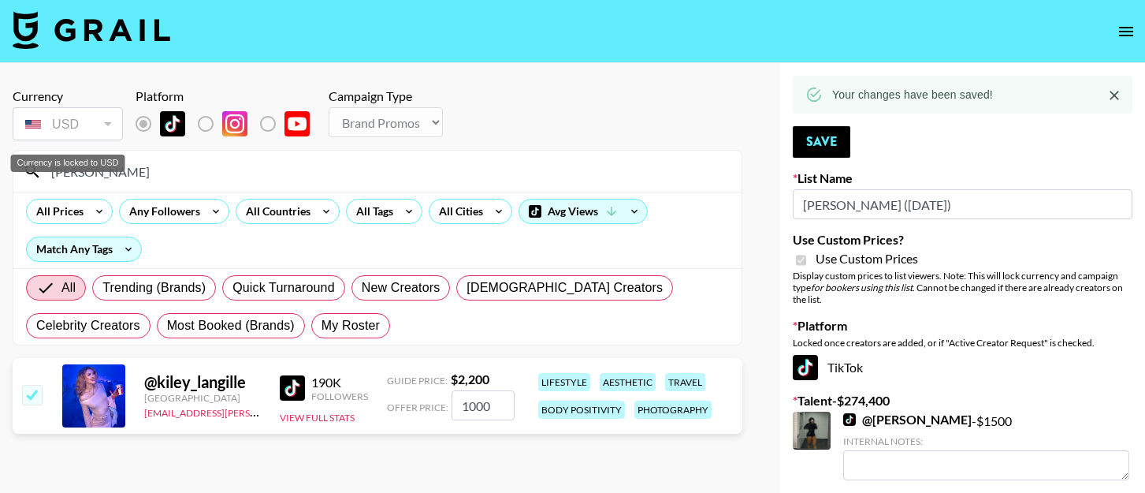
click at [106, 166] on div "Currency is locked to USD" at bounding box center [68, 162] width 114 height 17
drag, startPoint x: 114, startPoint y: 173, endPoint x: -13, endPoint y: 167, distance: 127.8
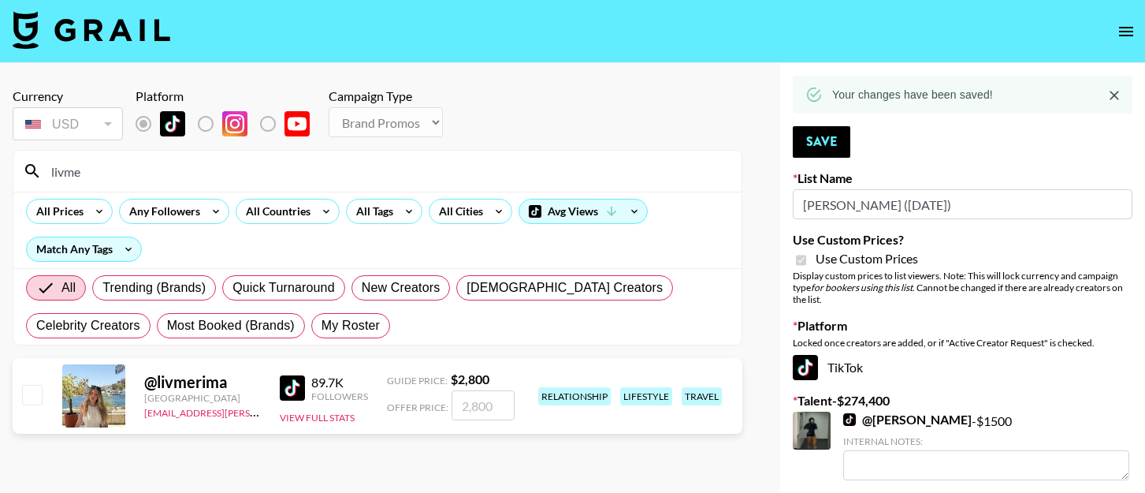
type input "livme"
click at [31, 392] on input "checkbox" at bounding box center [31, 394] width 19 height 19
checkbox input "true"
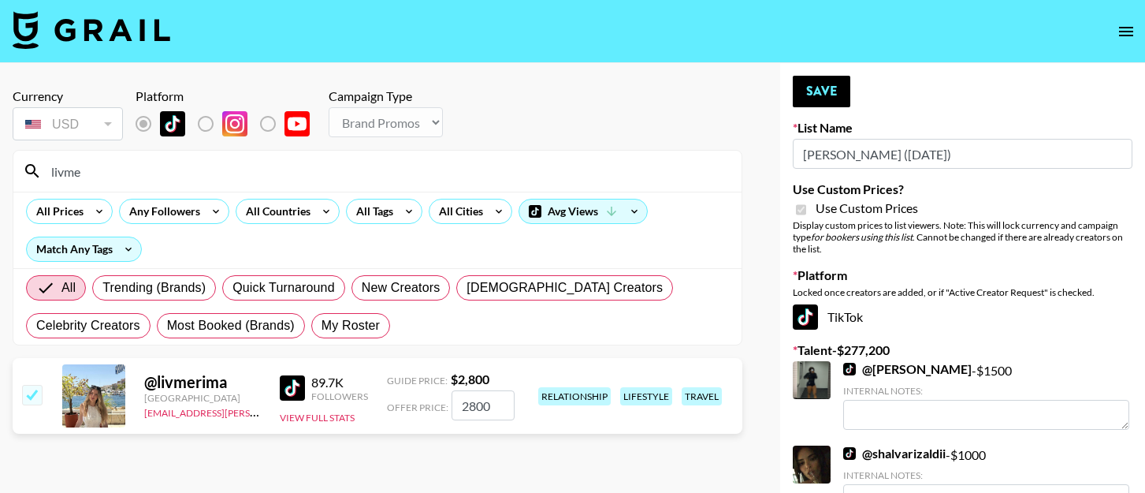
drag, startPoint x: 504, startPoint y: 407, endPoint x: 417, endPoint y: 402, distance: 86.9
click at [417, 402] on div "Offer Price: 2800" at bounding box center [451, 405] width 128 height 30
type input "1500"
click at [831, 92] on button "Save" at bounding box center [822, 92] width 58 height 32
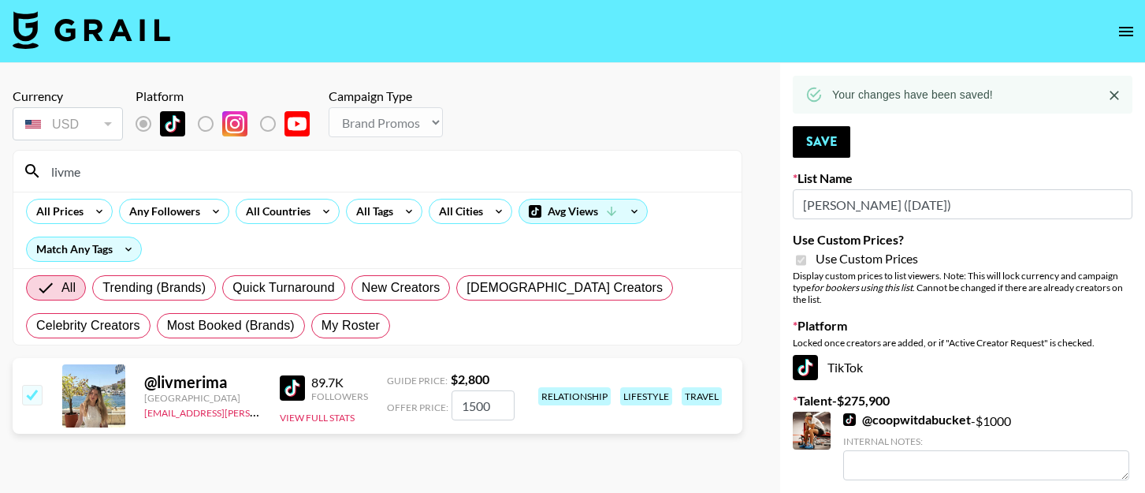
drag, startPoint x: 136, startPoint y: 173, endPoint x: -12, endPoint y: 156, distance: 148.4
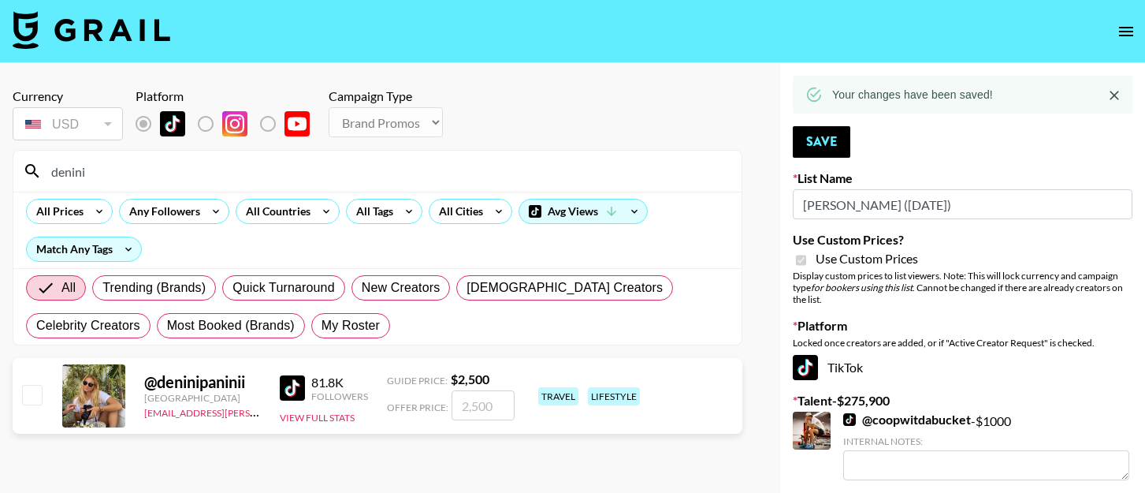
type input "denini"
click at [32, 393] on input "checkbox" at bounding box center [31, 394] width 19 height 19
checkbox input "true"
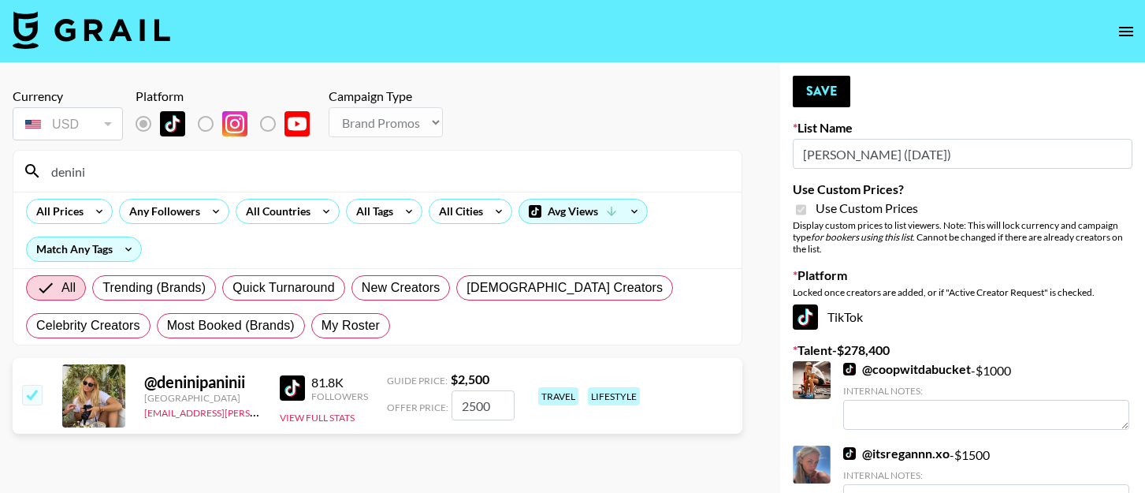
drag, startPoint x: 496, startPoint y: 401, endPoint x: 417, endPoint y: 397, distance: 79.7
click at [417, 397] on div "Offer Price: 2500" at bounding box center [451, 405] width 128 height 30
type input "2000"
click at [803, 87] on button "Save" at bounding box center [822, 92] width 58 height 32
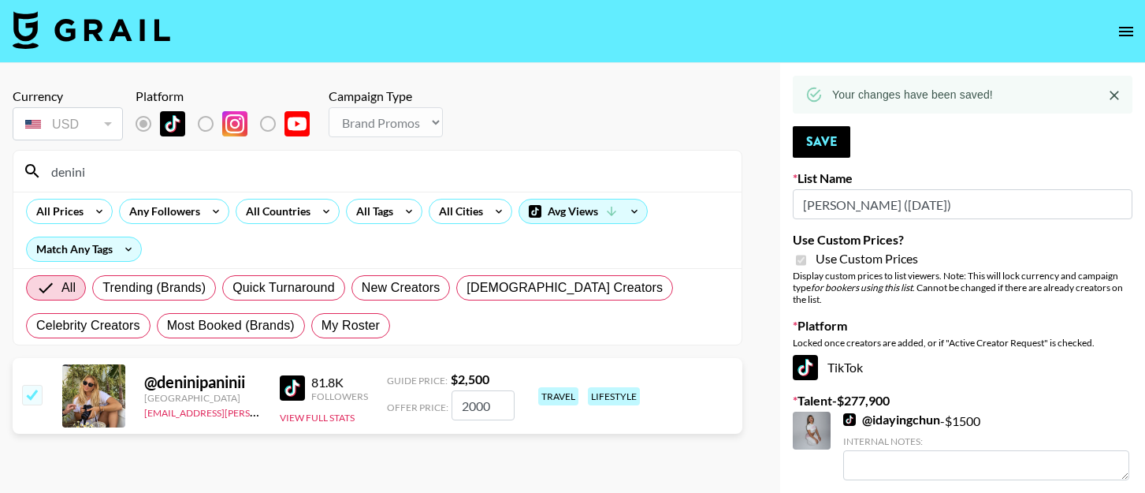
click at [166, 147] on section "Currency USD USD ​ Platform Campaign Type Choose Type... Song Promos Brand Prom…" at bounding box center [378, 211] width 730 height 270
drag, startPoint x: 144, startPoint y: 159, endPoint x: 17, endPoint y: 157, distance: 126.9
click at [17, 157] on div "denini" at bounding box center [377, 171] width 728 height 41
drag, startPoint x: 110, startPoint y: 177, endPoint x: 22, endPoint y: 177, distance: 88.3
click at [22, 177] on div "denini" at bounding box center [377, 171] width 728 height 41
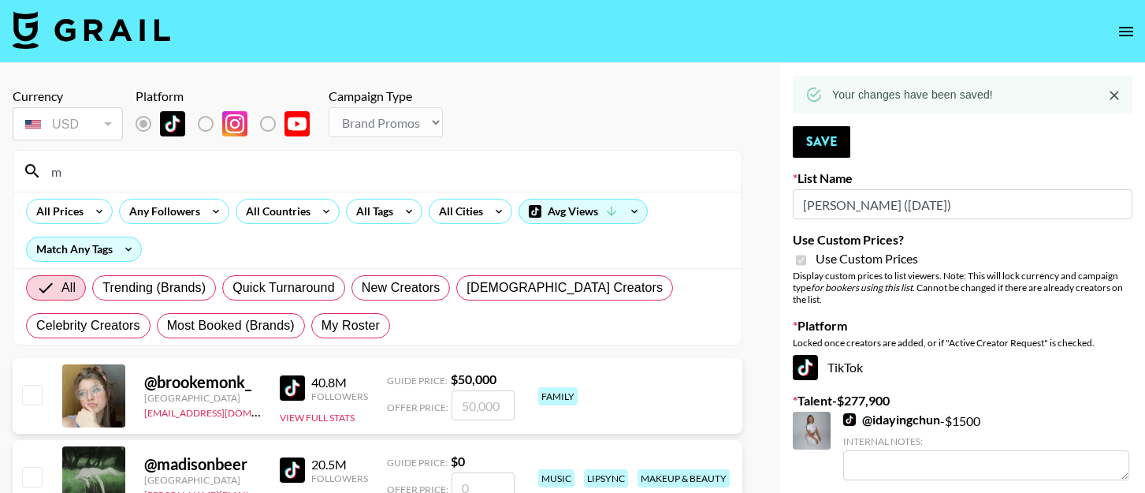
type input "m"
click at [84, 22] on img at bounding box center [92, 30] width 158 height 38
